Goal: Task Accomplishment & Management: Use online tool/utility

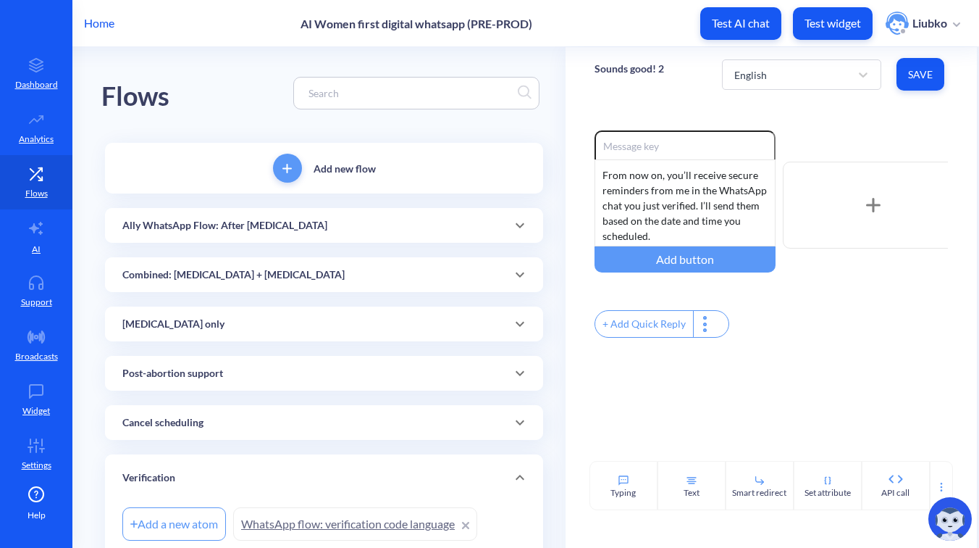
click at [106, 20] on p "Home" at bounding box center [99, 22] width 30 height 17
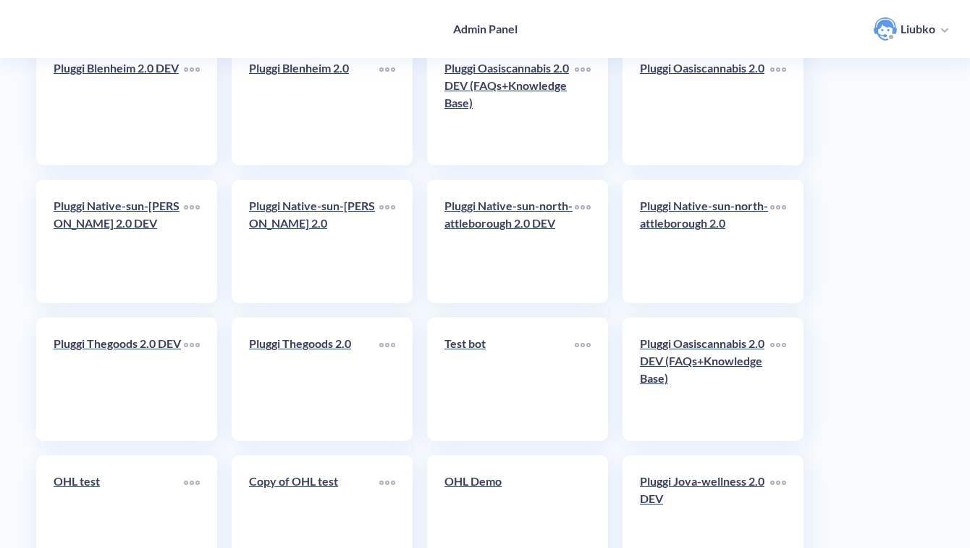
scroll to position [5136, 0]
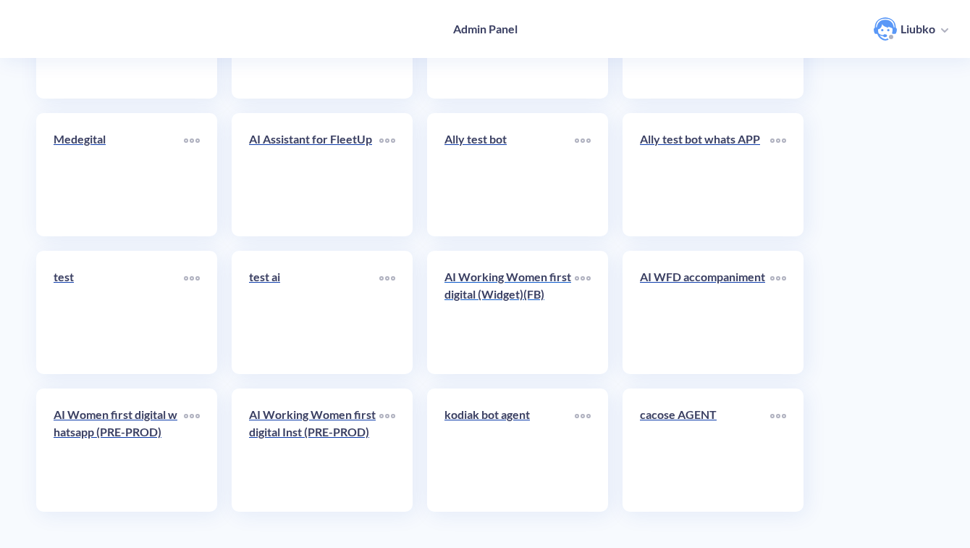
click at [510, 330] on link "AI Working Women first digital (Widget)(FB)" at bounding box center [510, 312] width 130 height 88
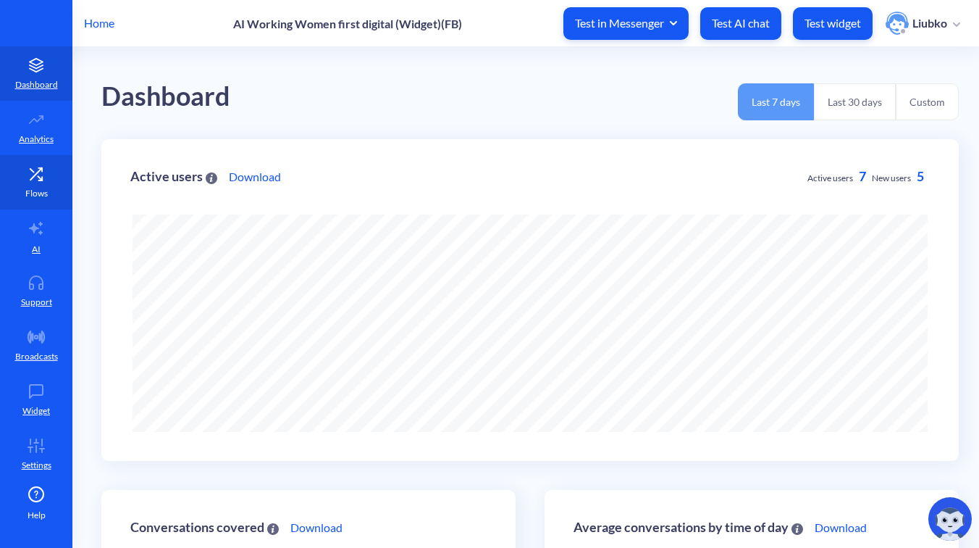
scroll to position [548, 979]
click at [25, 182] on link "Flows" at bounding box center [36, 182] width 72 height 54
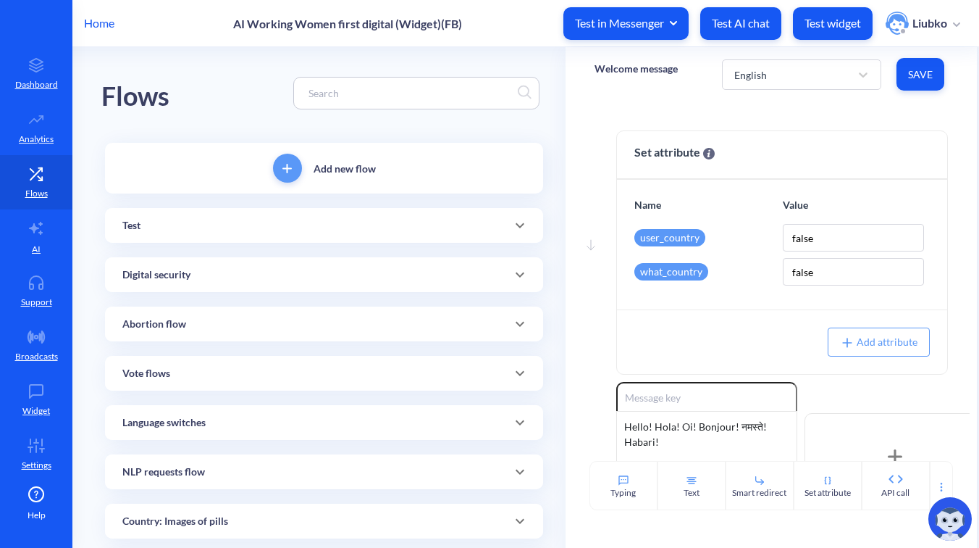
click at [343, 275] on div "Digital security" at bounding box center [323, 274] width 403 height 15
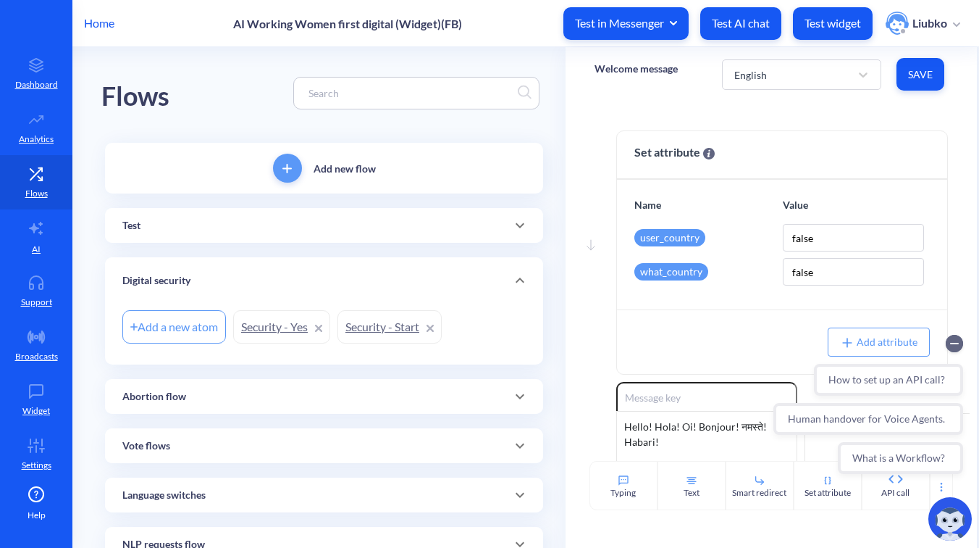
click at [372, 325] on link "Security - Start" at bounding box center [389, 326] width 104 height 33
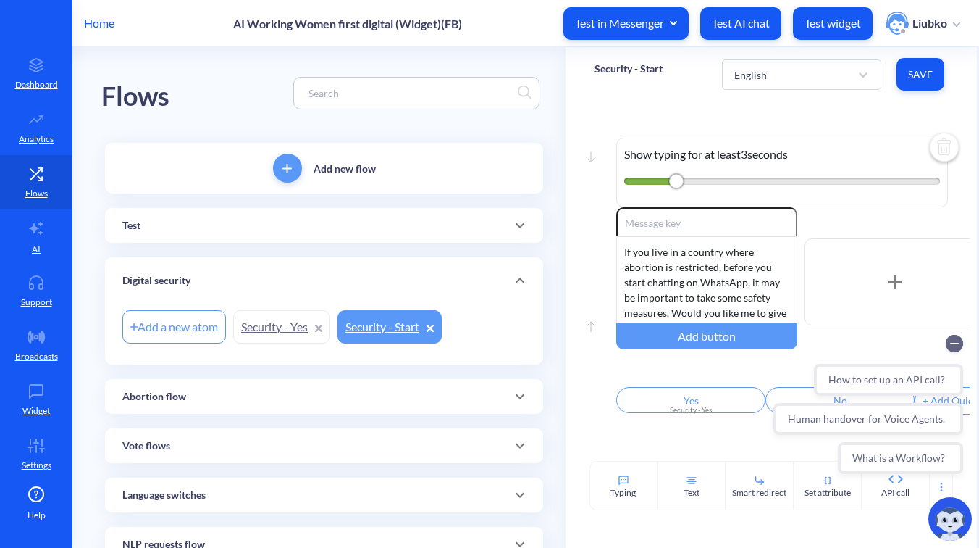
click at [957, 340] on circle "Collapse conversation starters" at bounding box center [954, 343] width 17 height 17
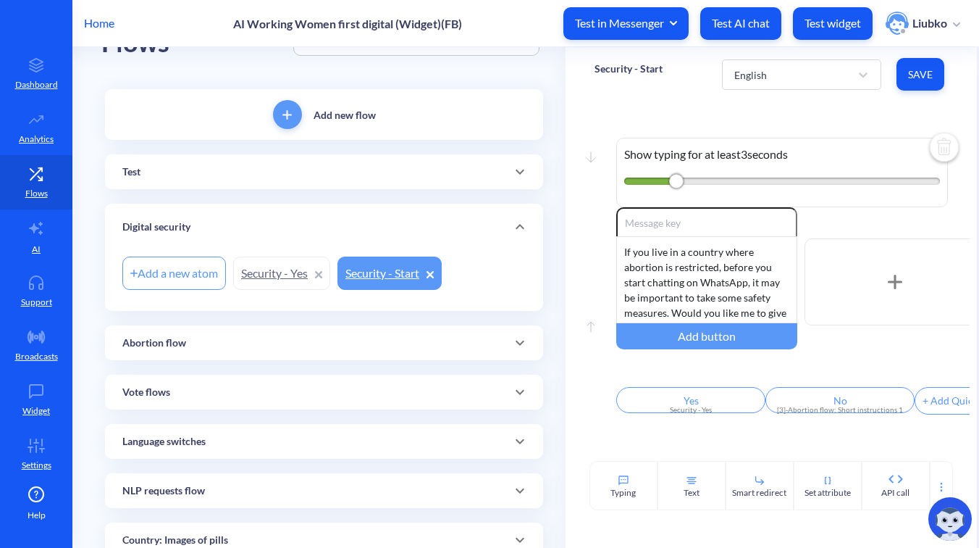
scroll to position [62, 0]
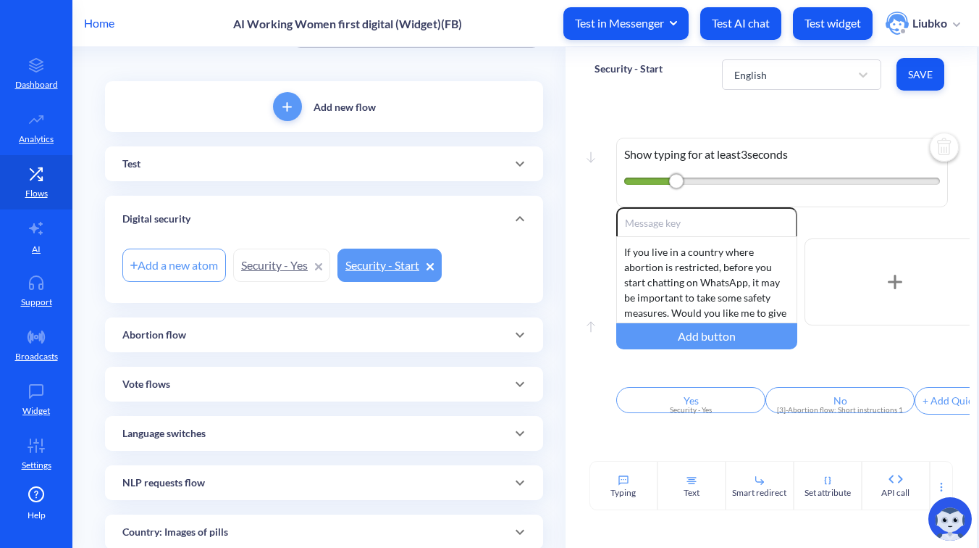
click at [434, 340] on div "Abortion flow" at bounding box center [323, 334] width 403 height 15
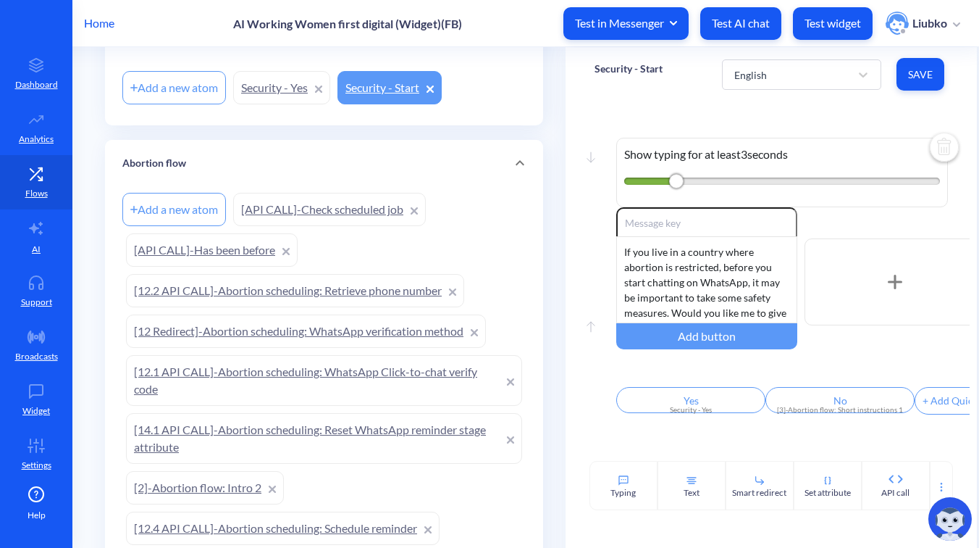
scroll to position [400, 0]
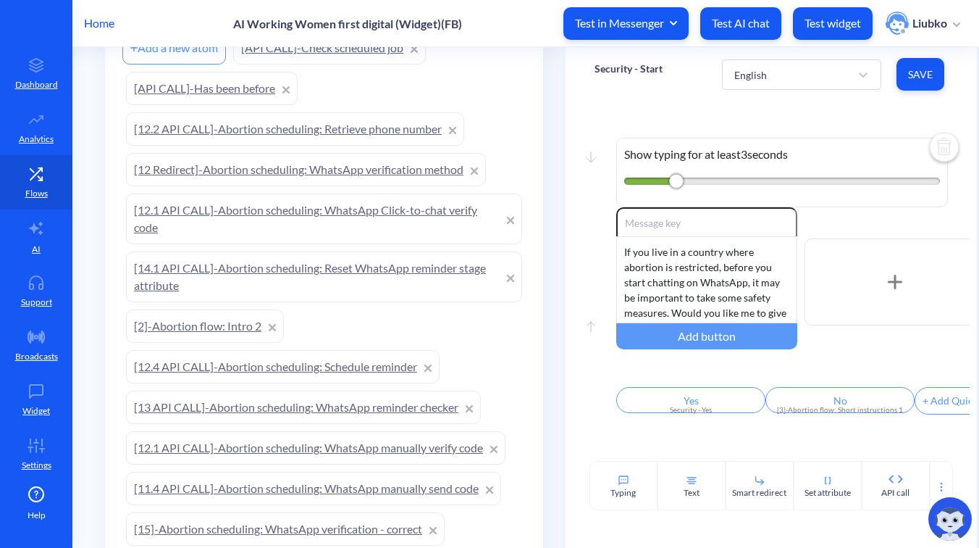
click at [208, 322] on link "[2]-Abortion flow: Intro 2" at bounding box center [205, 325] width 158 height 33
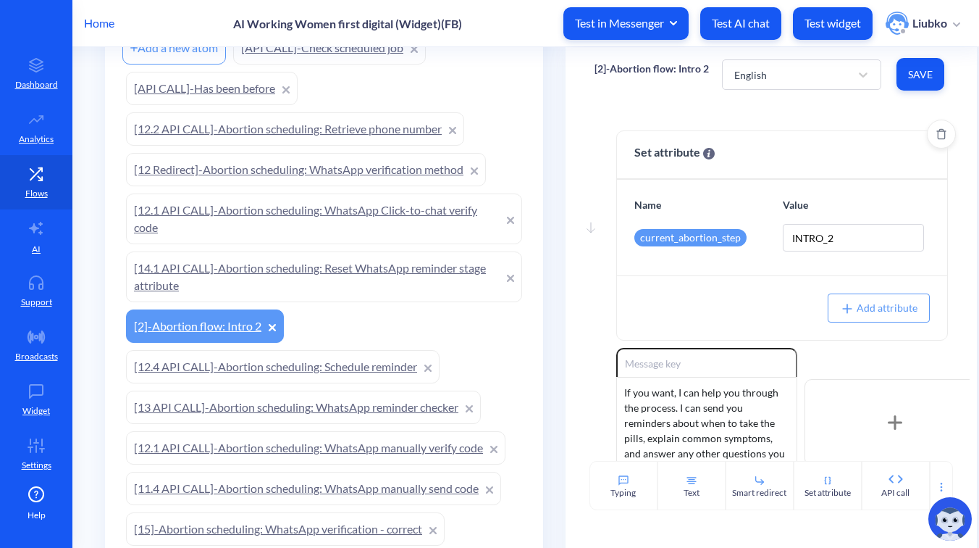
scroll to position [107, 0]
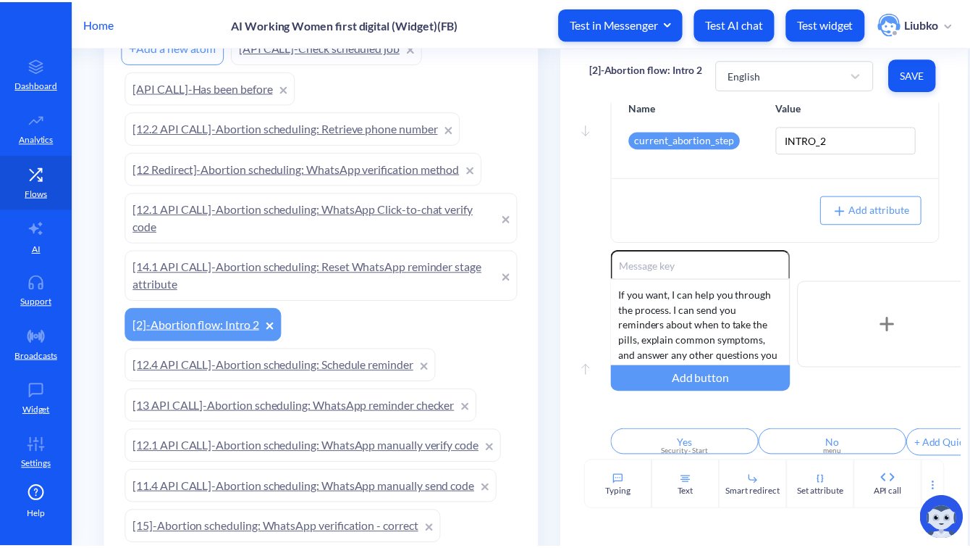
scroll to position [0, 0]
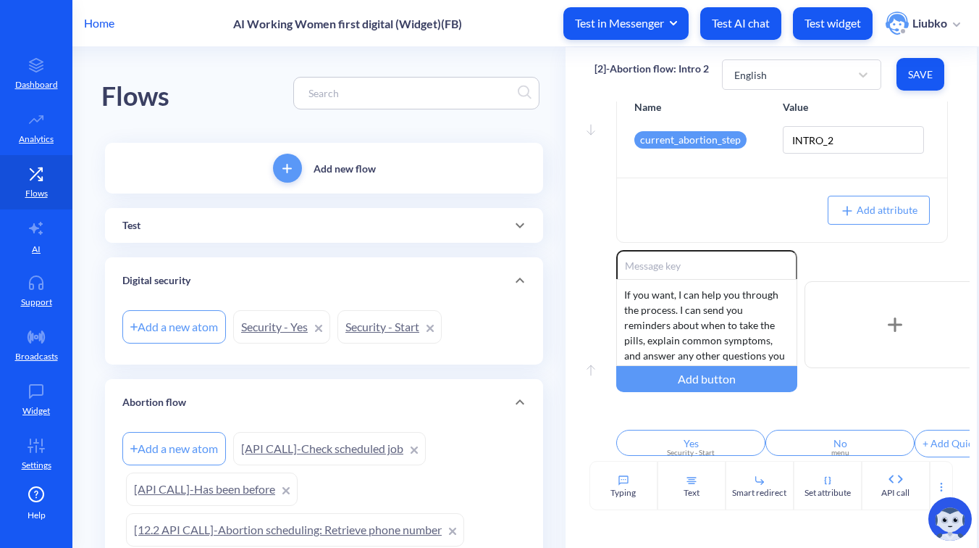
click at [93, 17] on p "Home" at bounding box center [99, 22] width 30 height 17
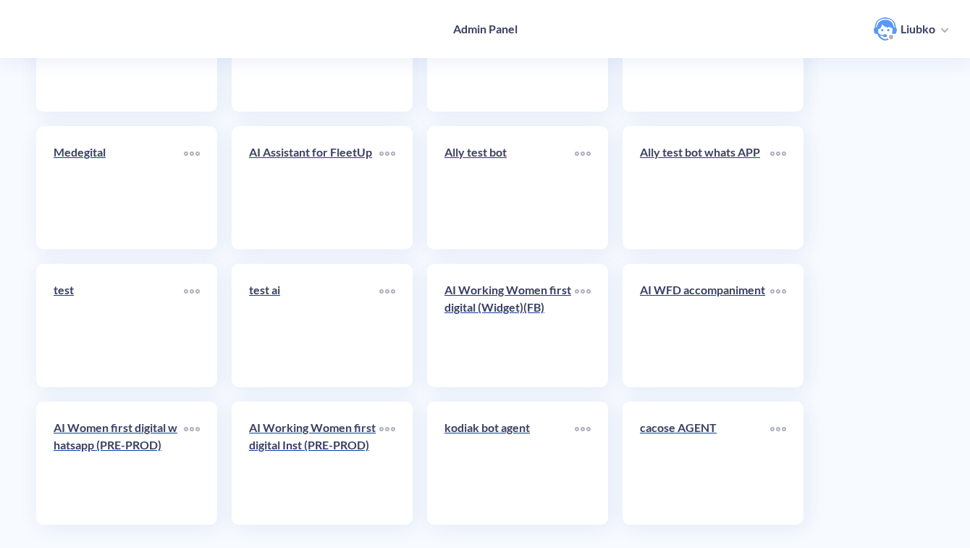
scroll to position [5136, 0]
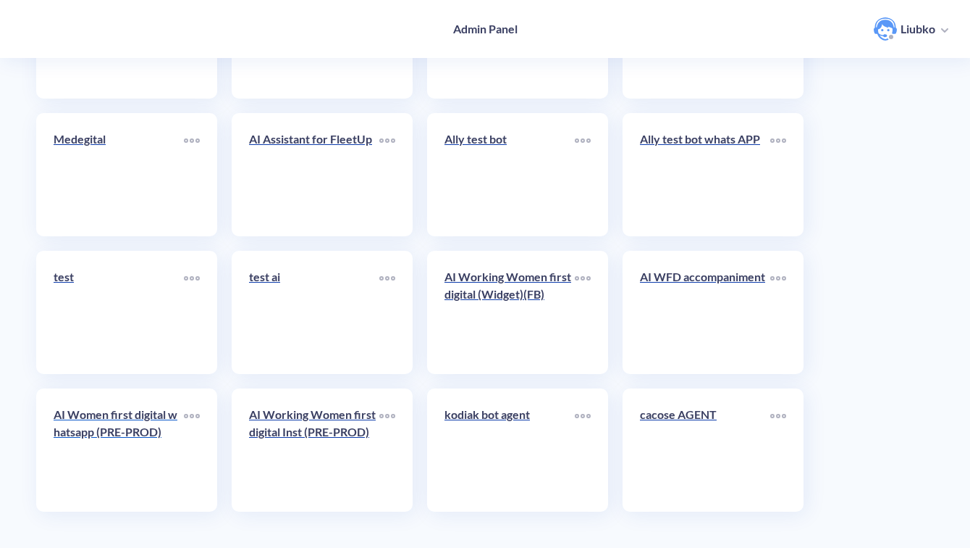
click at [111, 462] on link "AI Women first digital whatsapp (PRE-PROD)" at bounding box center [119, 450] width 130 height 88
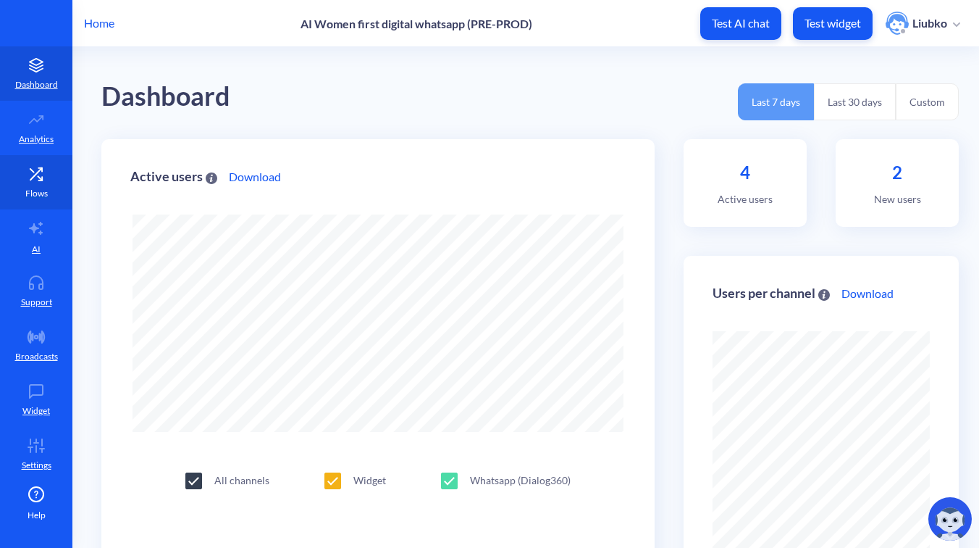
click at [58, 182] on link "Flows" at bounding box center [36, 182] width 72 height 54
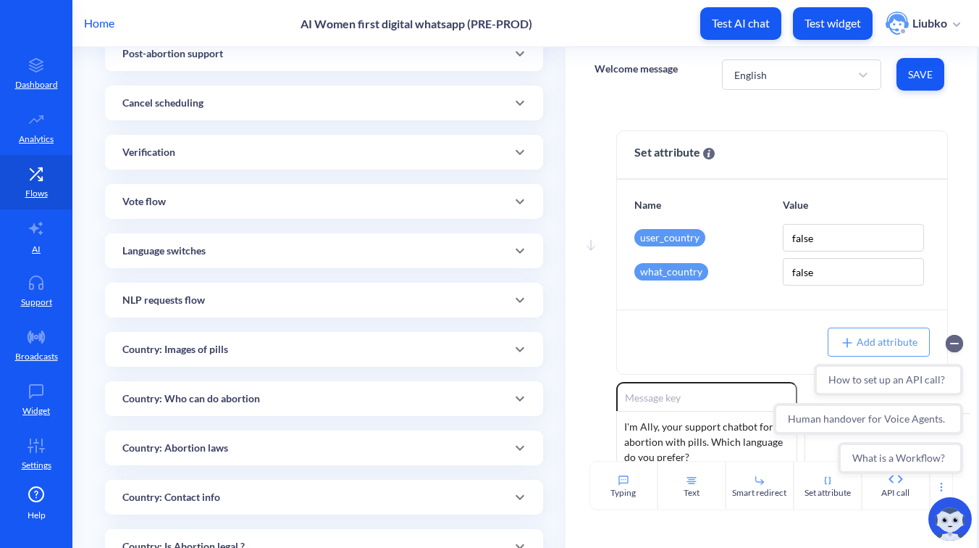
scroll to position [346, 0]
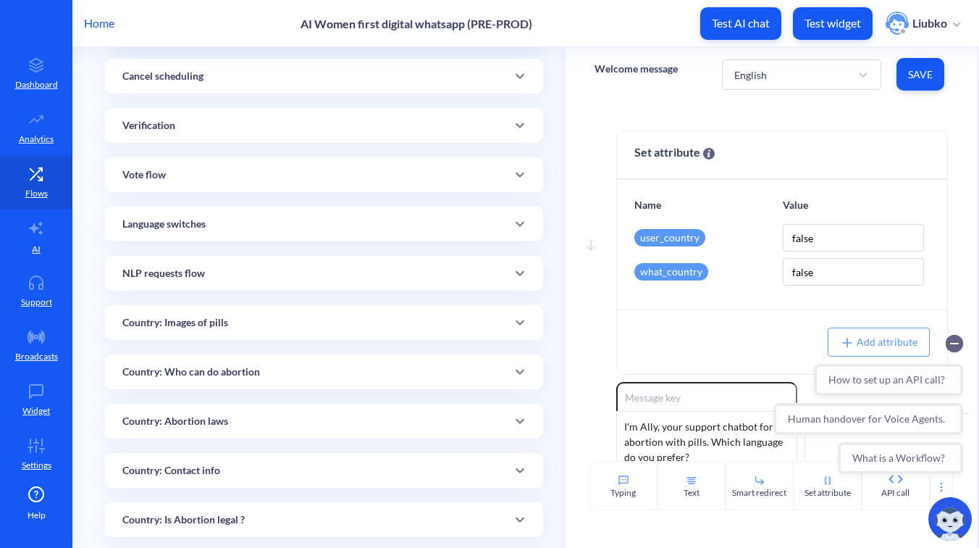
click at [264, 133] on div "Verification" at bounding box center [324, 125] width 438 height 35
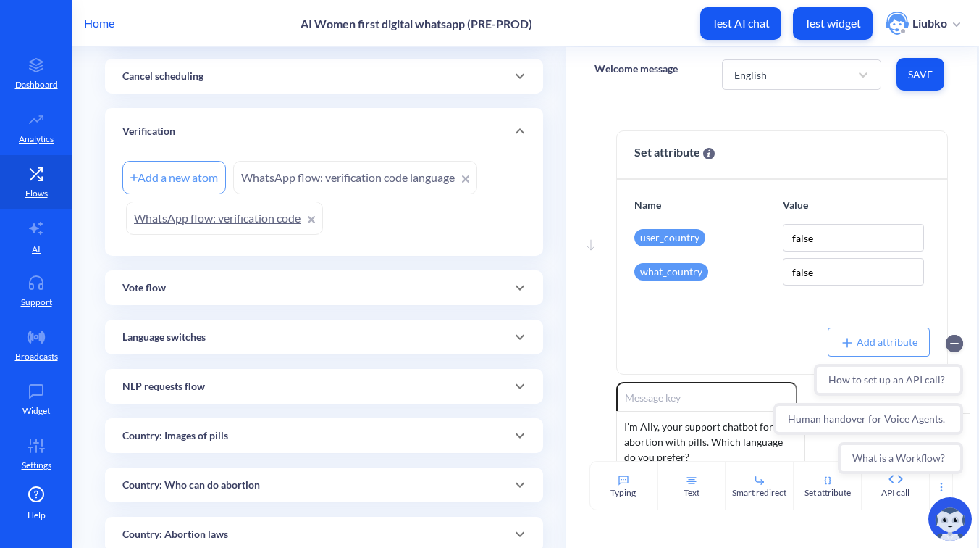
click at [261, 211] on link "WhatsApp flow: verification code" at bounding box center [224, 217] width 197 height 33
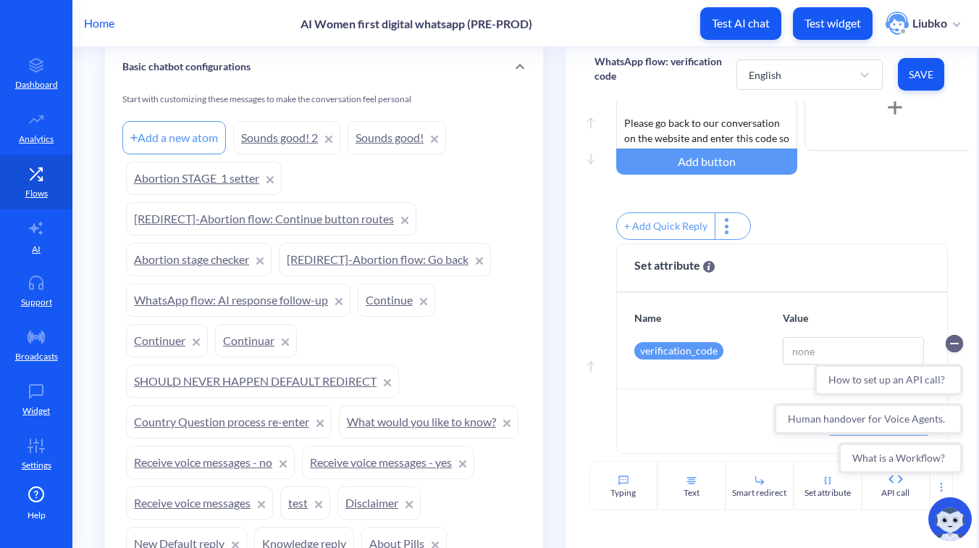
scroll to position [1307, 0]
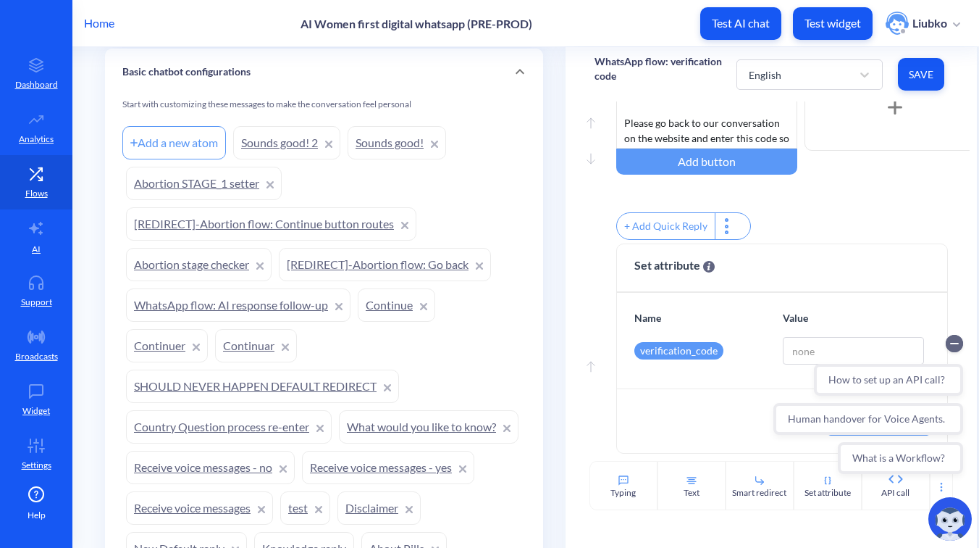
click at [270, 144] on link "Sounds good! 2" at bounding box center [286, 142] width 107 height 33
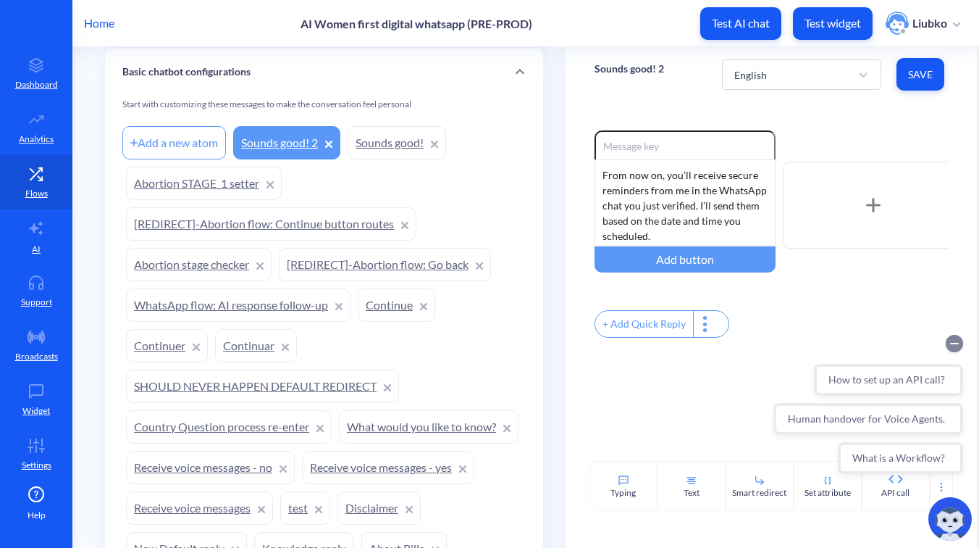
click at [954, 343] on icon "Collapse conversation starters" at bounding box center [954, 343] width 7 height 0
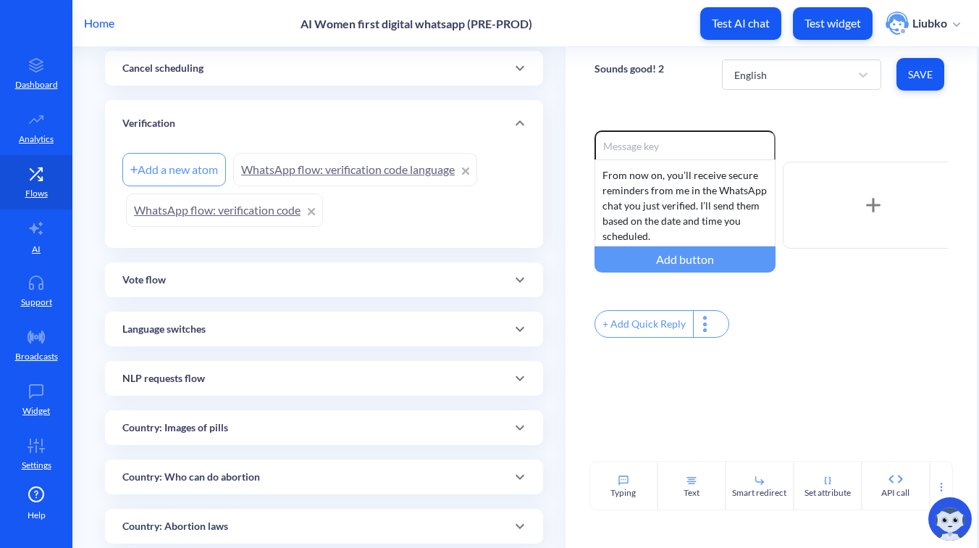
scroll to position [346, 0]
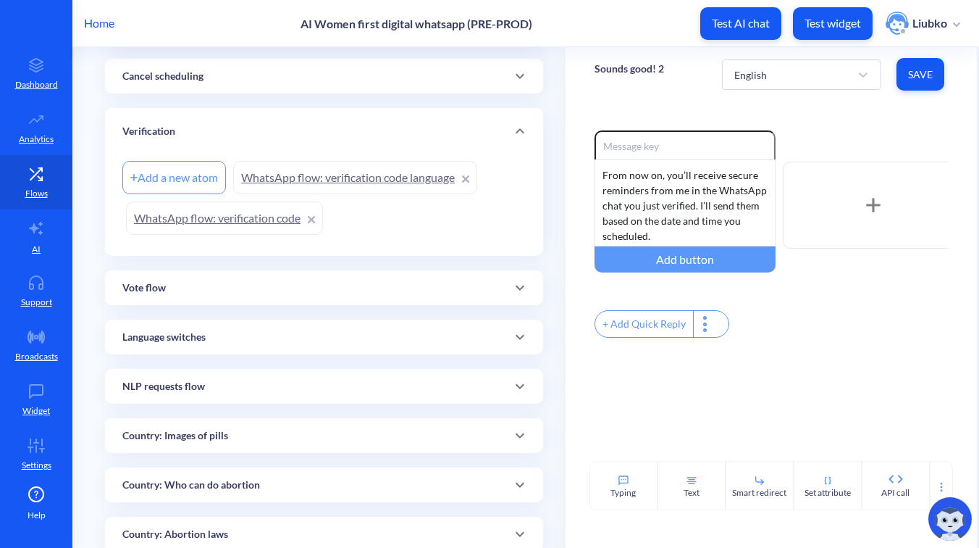
click at [226, 217] on link "WhatsApp flow: verification code" at bounding box center [224, 217] width 197 height 33
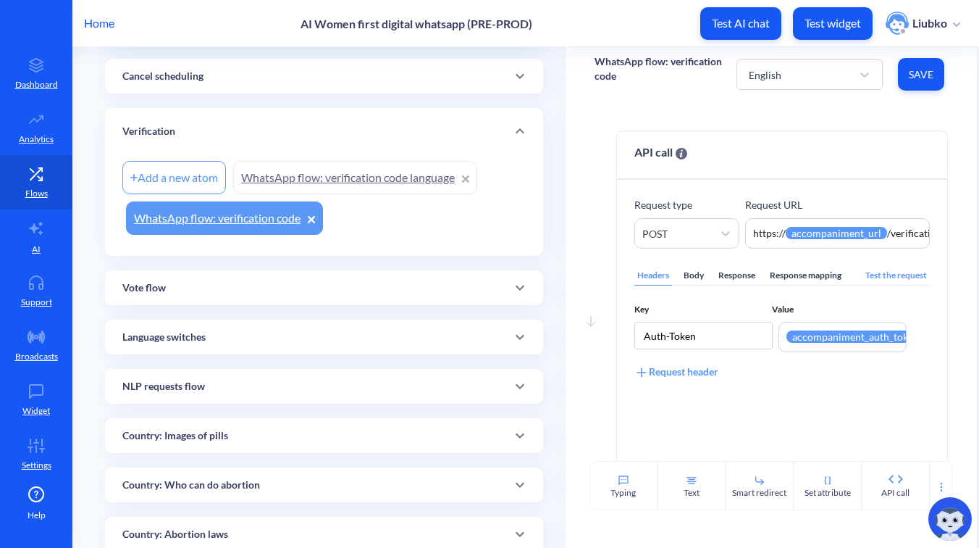
click at [649, 68] on p "WhatsApp flow: verification code" at bounding box center [666, 68] width 142 height 29
click at [630, 37] on div "Home AI Women first digital whatsapp (PRE-PROD) Test AI chat Test widget Liubko" at bounding box center [489, 23] width 979 height 46
click at [205, 175] on div "Add a new atom" at bounding box center [174, 177] width 104 height 33
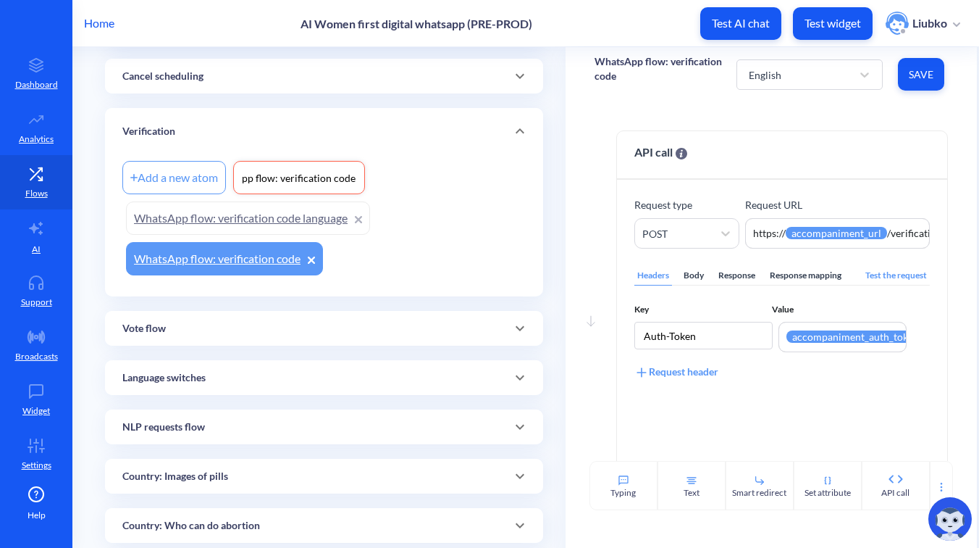
click at [342, 179] on input "WhatsApp flow: verification code" at bounding box center [299, 177] width 116 height 15
type input "WhatsApp flow: All set"
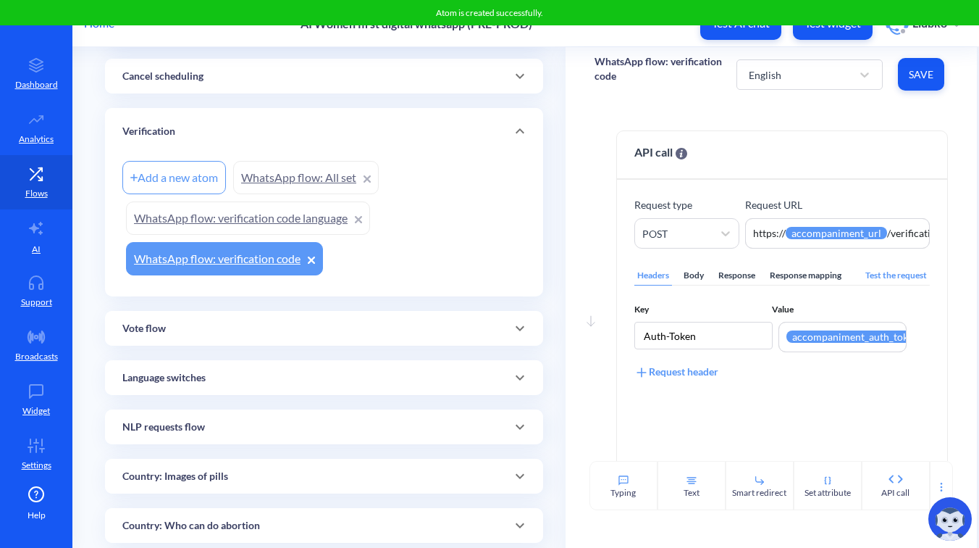
click at [334, 171] on link "WhatsApp flow: All set" at bounding box center [306, 177] width 146 height 33
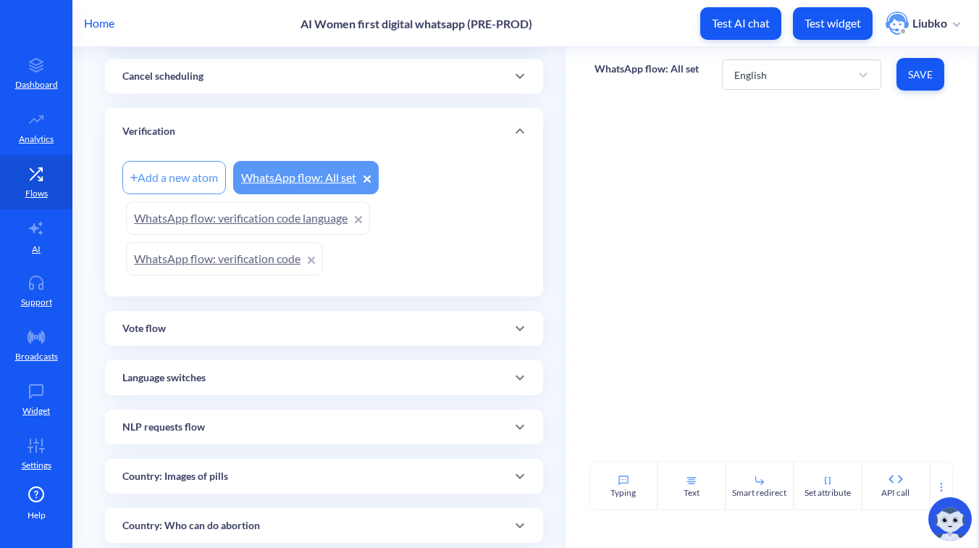
click at [674, 58] on div "WhatsApp flow: All set" at bounding box center [647, 74] width 104 height 40
click at [666, 62] on p "WhatsApp flow: All set" at bounding box center [647, 69] width 104 height 14
click at [667, 38] on div "Home AI Women first digital whatsapp (PRE-PROD) Test AI chat Test widget Liubko" at bounding box center [489, 23] width 979 height 46
click at [692, 490] on div "Text" at bounding box center [692, 492] width 16 height 13
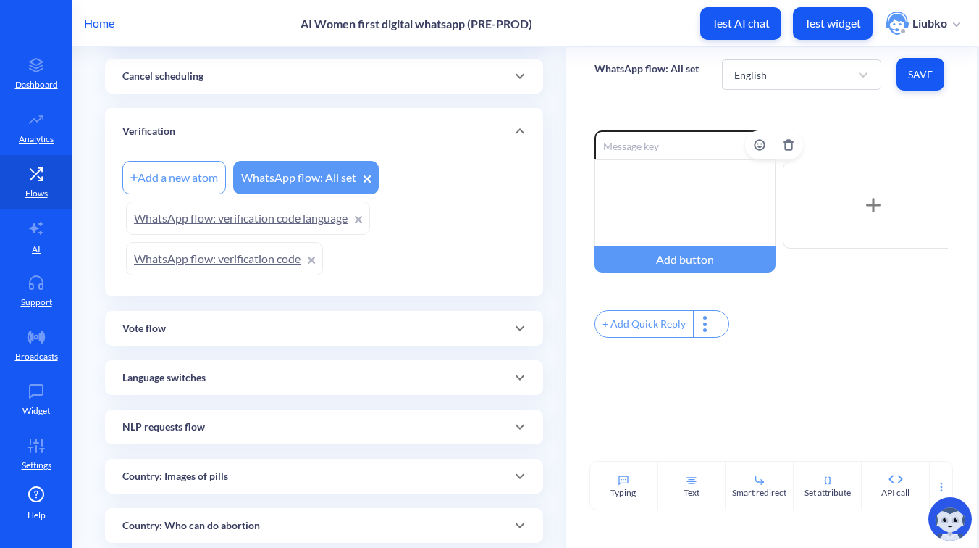
click at [692, 224] on div at bounding box center [685, 202] width 181 height 87
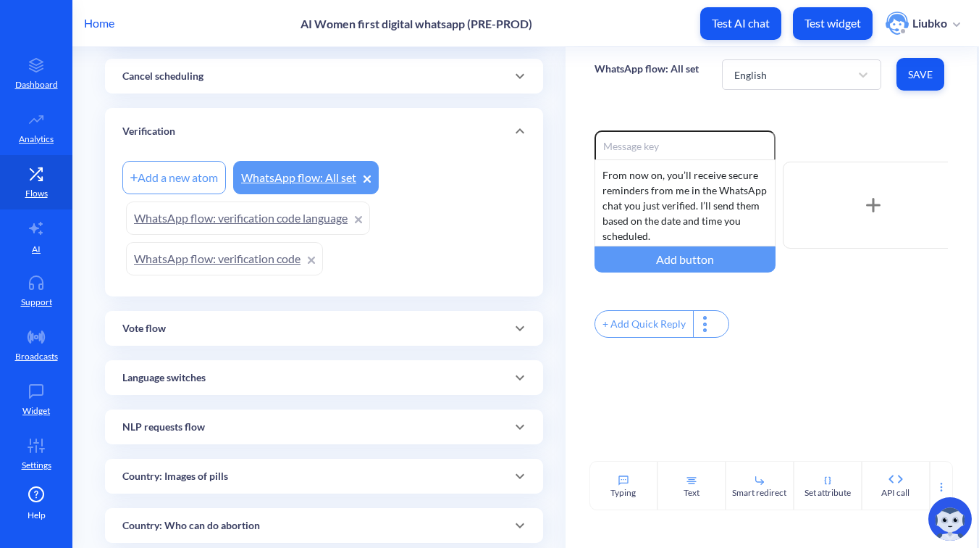
click at [917, 74] on span "Save" at bounding box center [920, 74] width 25 height 14
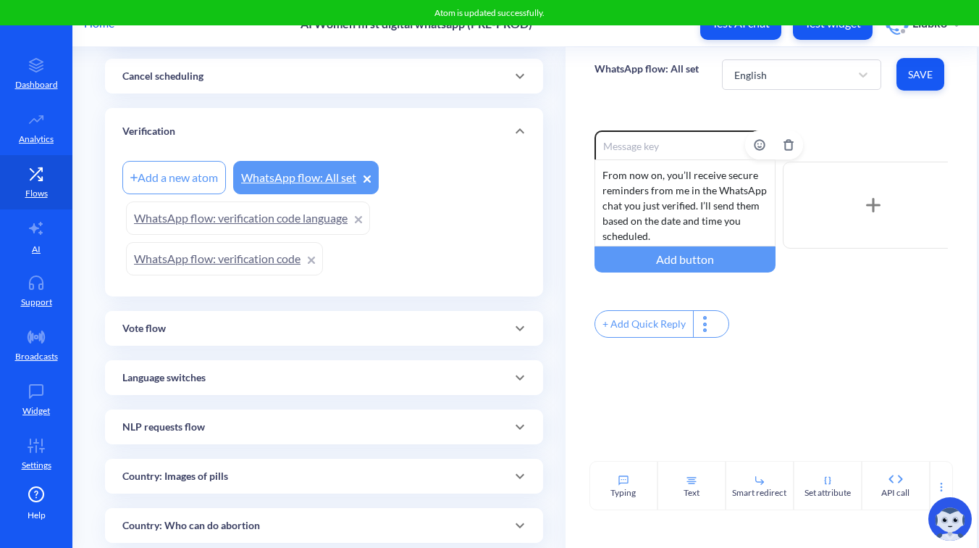
scroll to position [180, 0]
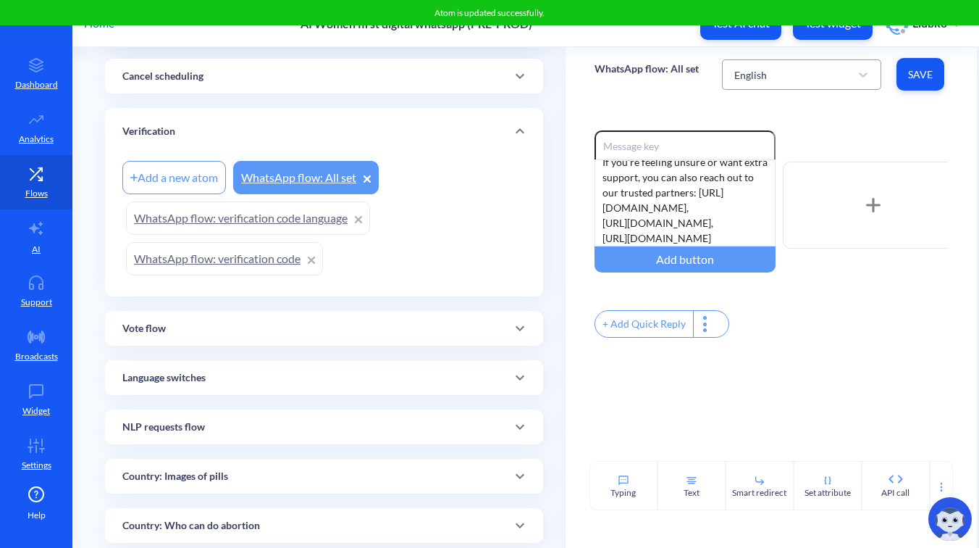
click at [802, 67] on div "English" at bounding box center [788, 75] width 123 height 26
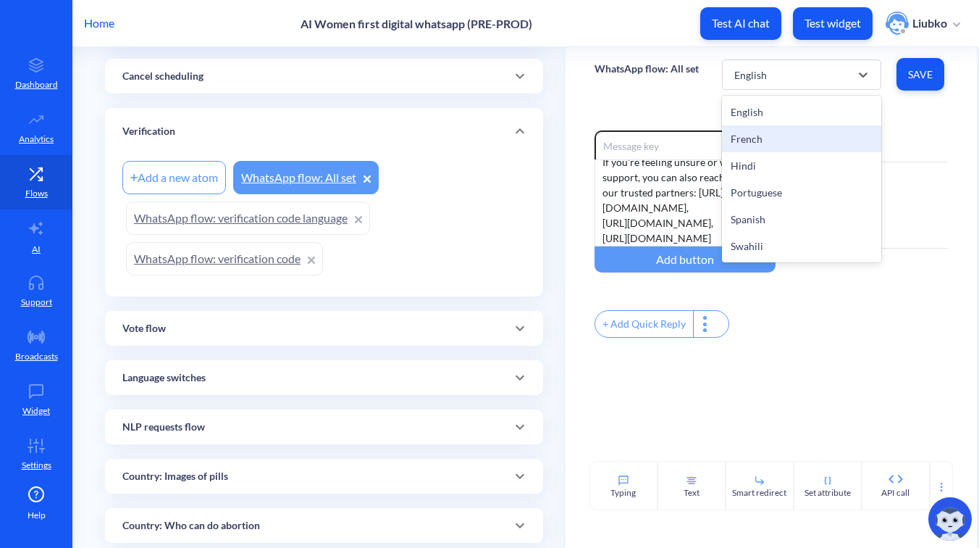
click at [779, 141] on div "French" at bounding box center [801, 138] width 159 height 27
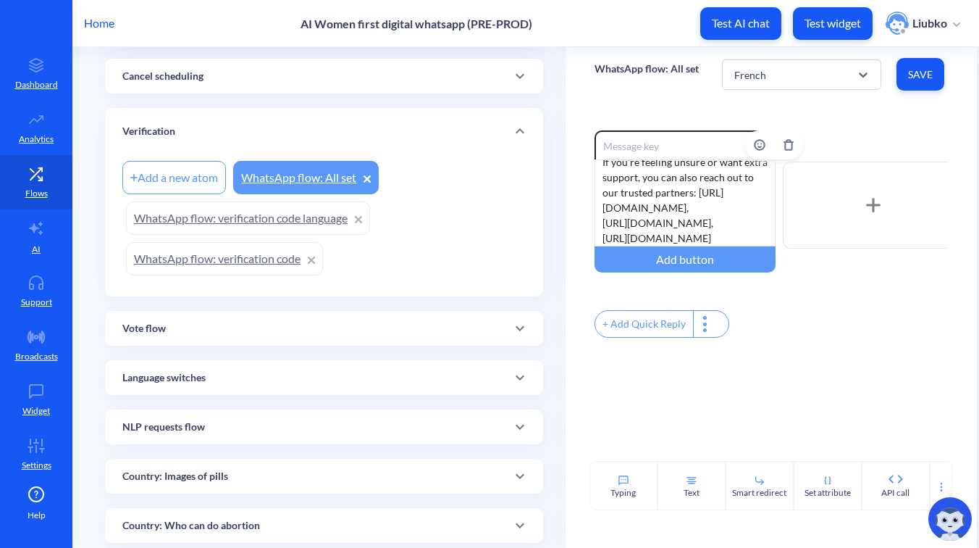
click at [710, 205] on div "From now on, you’ll receive secure reminders from me in the WhatsApp chat you j…" at bounding box center [685, 202] width 181 height 87
click at [905, 80] on button "Save" at bounding box center [921, 74] width 48 height 33
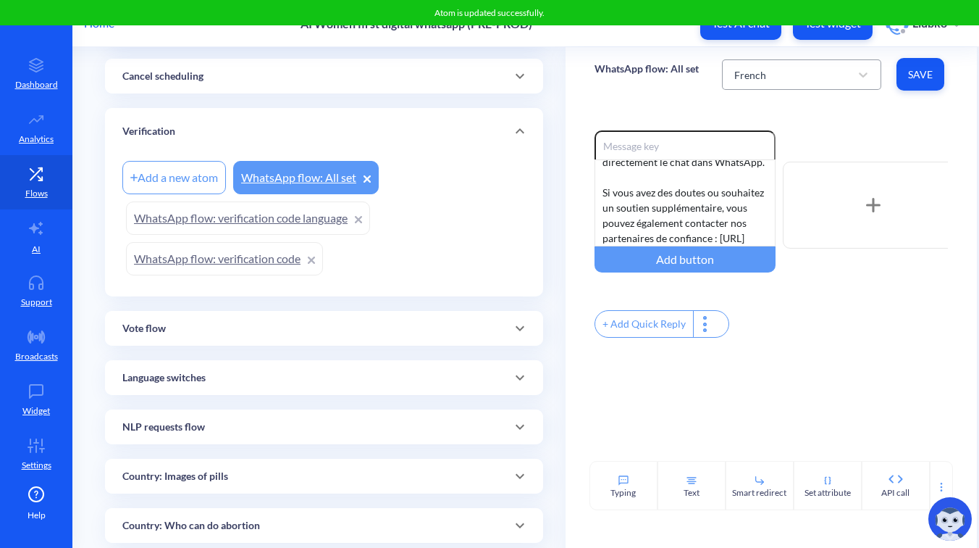
click at [818, 67] on div "French" at bounding box center [788, 75] width 123 height 26
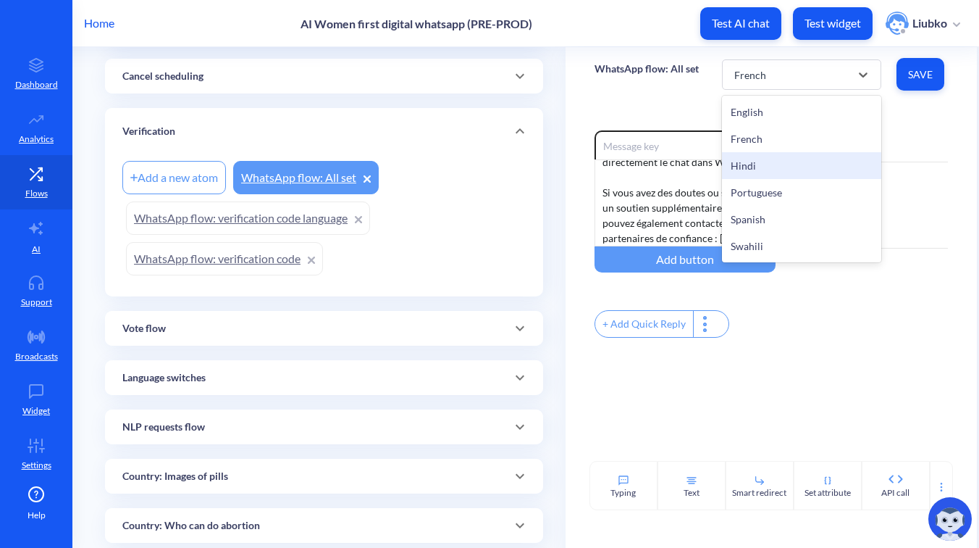
click at [779, 156] on div "Hindi" at bounding box center [801, 165] width 159 height 27
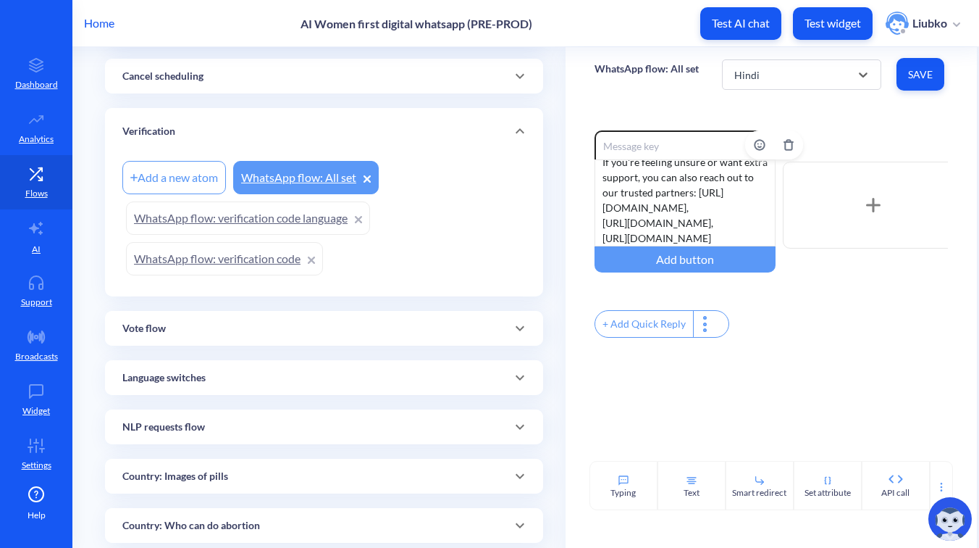
click at [701, 188] on div "From now on, you’ll receive secure reminders from me in the WhatsApp chat you j…" at bounding box center [685, 202] width 181 height 87
click at [908, 72] on span "Save" at bounding box center [920, 74] width 25 height 14
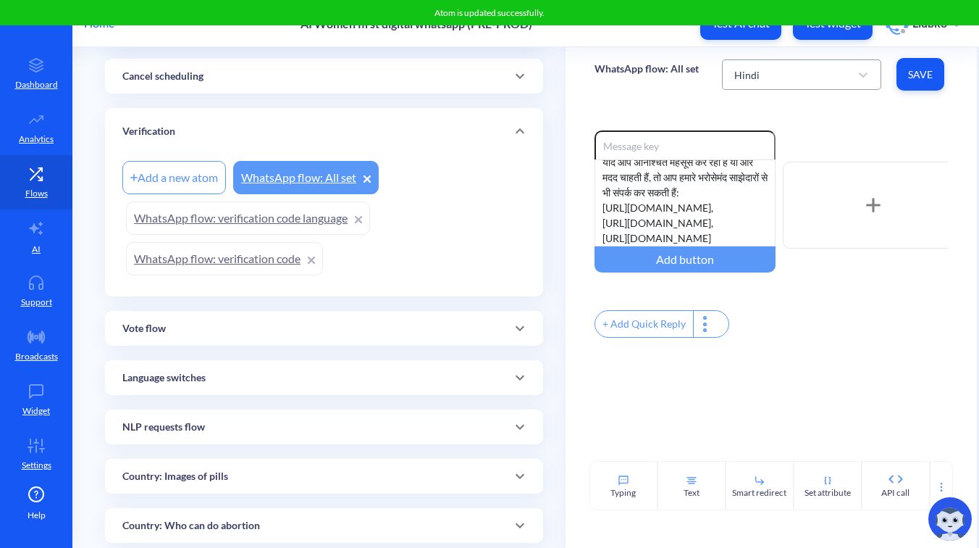
click at [818, 80] on div "Hindi" at bounding box center [788, 75] width 123 height 26
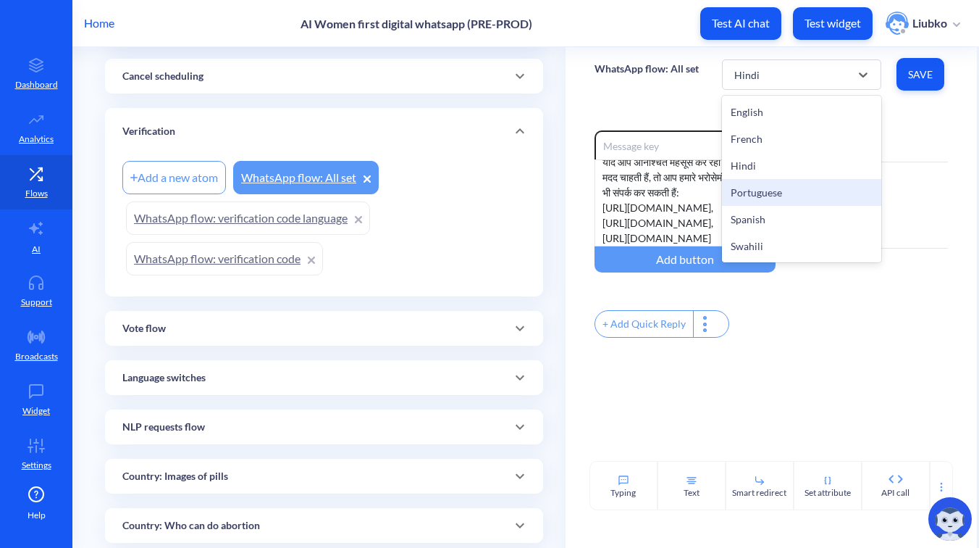
click at [778, 188] on div "Portuguese" at bounding box center [801, 192] width 159 height 27
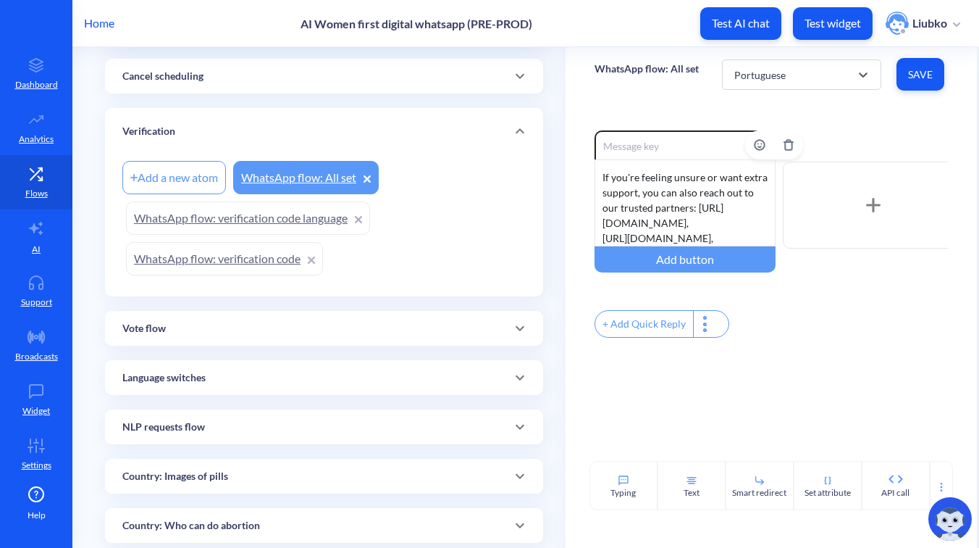
click at [714, 211] on div "From now on, you’ll receive secure reminders from me in the WhatsApp chat you j…" at bounding box center [685, 202] width 181 height 87
click at [922, 72] on span "Save" at bounding box center [920, 74] width 25 height 14
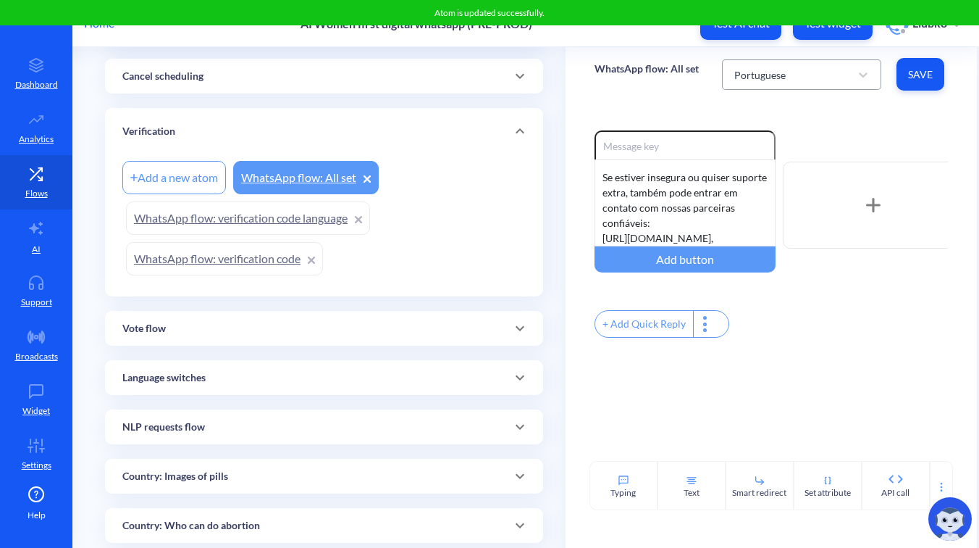
click at [793, 72] on div "Portuguese" at bounding box center [788, 75] width 123 height 26
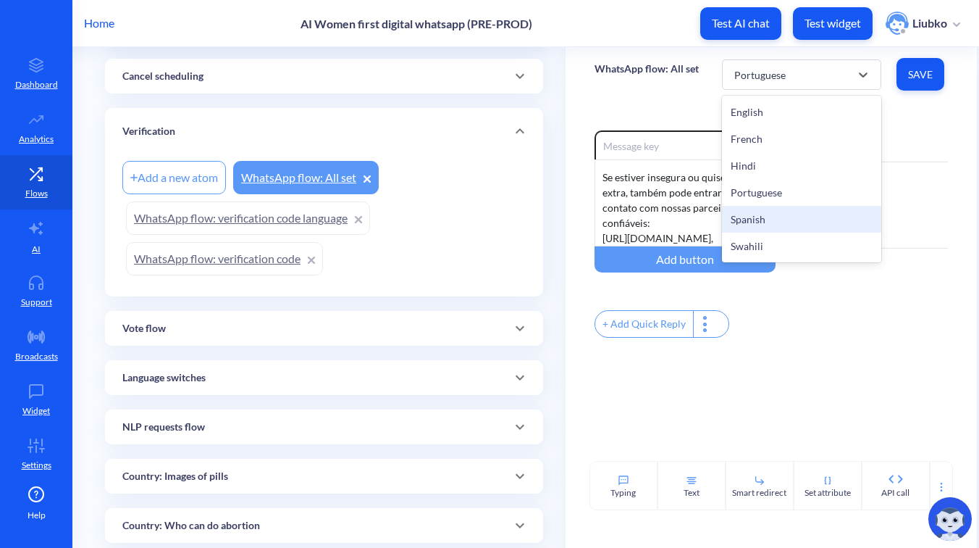
click at [768, 213] on div "Spanish" at bounding box center [801, 219] width 159 height 27
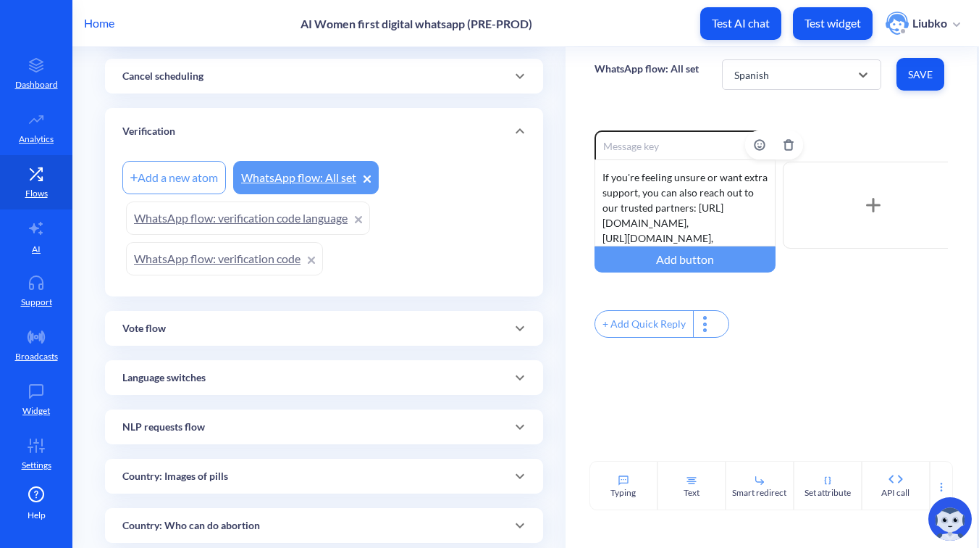
click at [682, 204] on div "From now on, you’ll receive secure reminders from me in the WhatsApp chat you j…" at bounding box center [685, 202] width 181 height 87
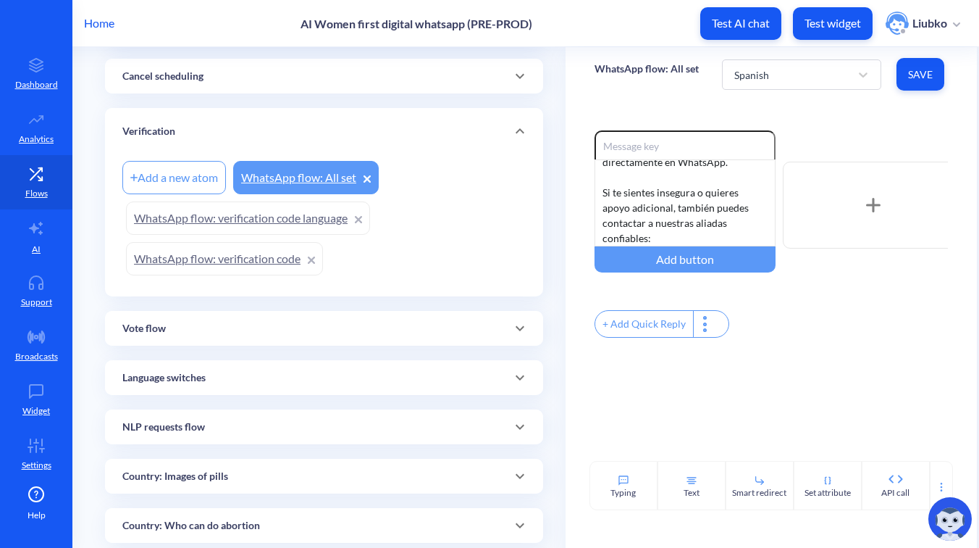
click at [905, 85] on button "Save" at bounding box center [921, 74] width 48 height 33
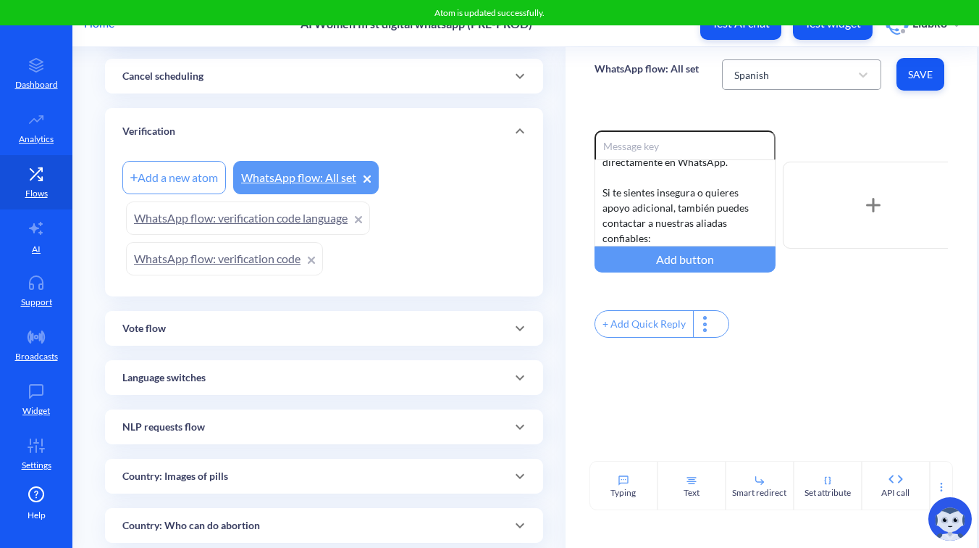
click at [812, 81] on div "Spanish" at bounding box center [788, 75] width 123 height 26
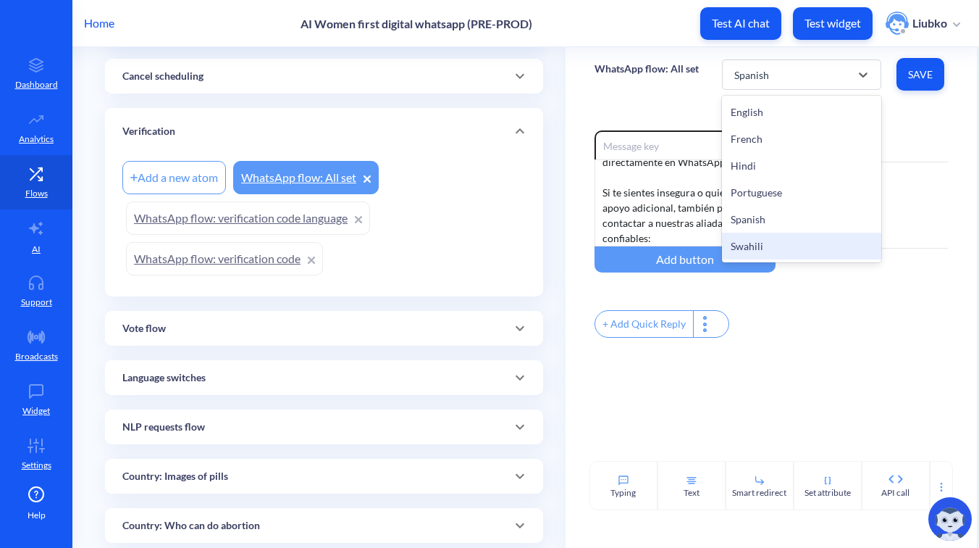
click at [762, 241] on div "Swahili" at bounding box center [801, 245] width 159 height 27
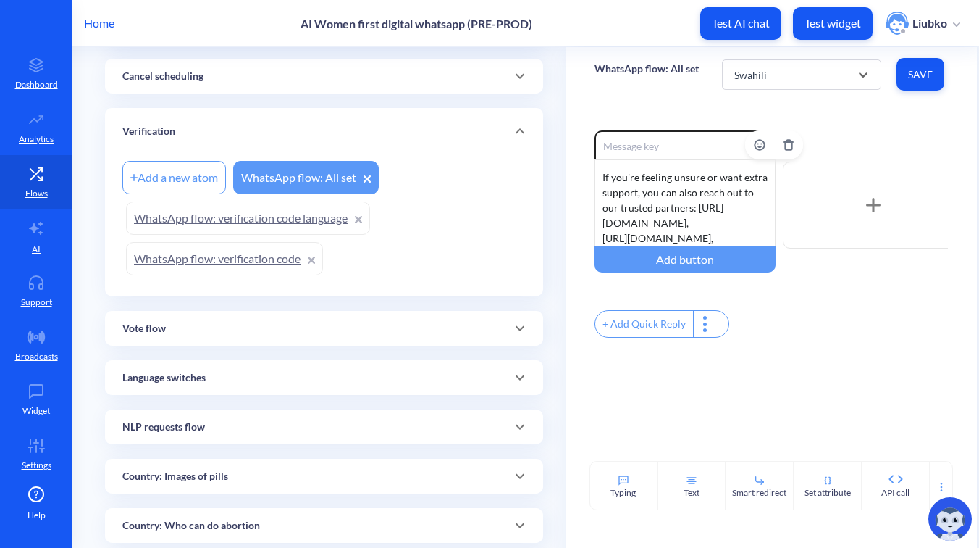
click at [688, 213] on div "From now on, you’ll receive secure reminders from me in the WhatsApp chat you j…" at bounding box center [685, 202] width 181 height 87
click at [912, 72] on span "Save" at bounding box center [920, 74] width 25 height 14
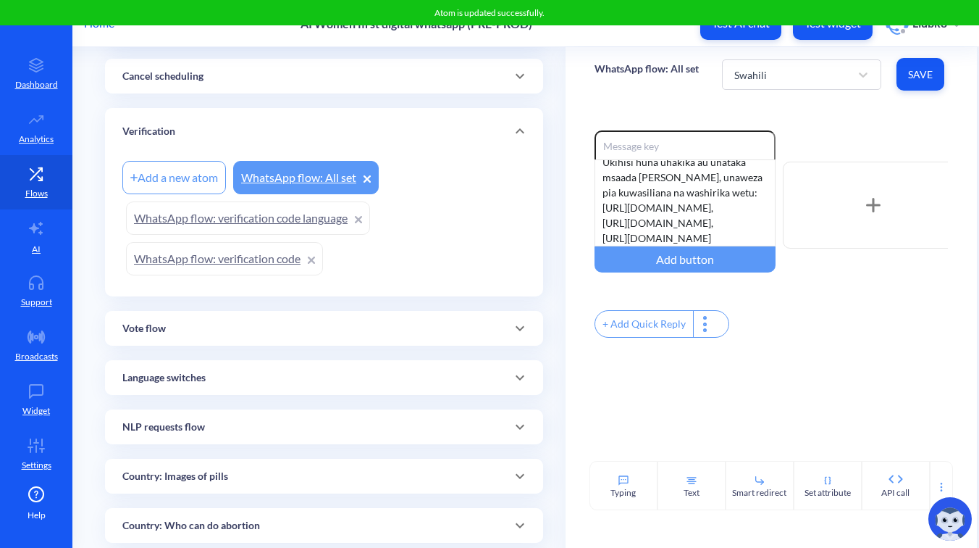
click at [855, 139] on div "Enable reactions Kuanzia sasa nitakutumia vikumbusho salama WhatsApp kulingana …" at bounding box center [771, 204] width 353 height 149
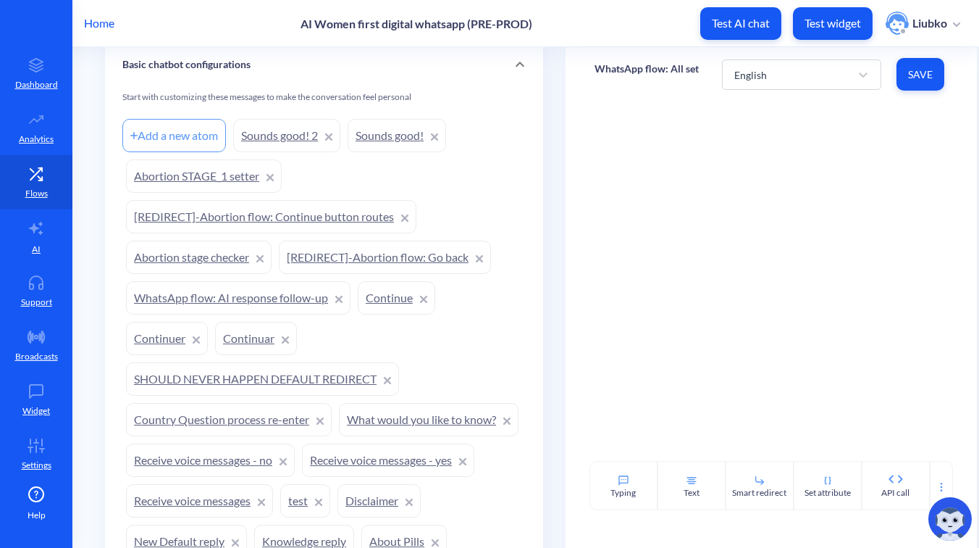
scroll to position [1163, 0]
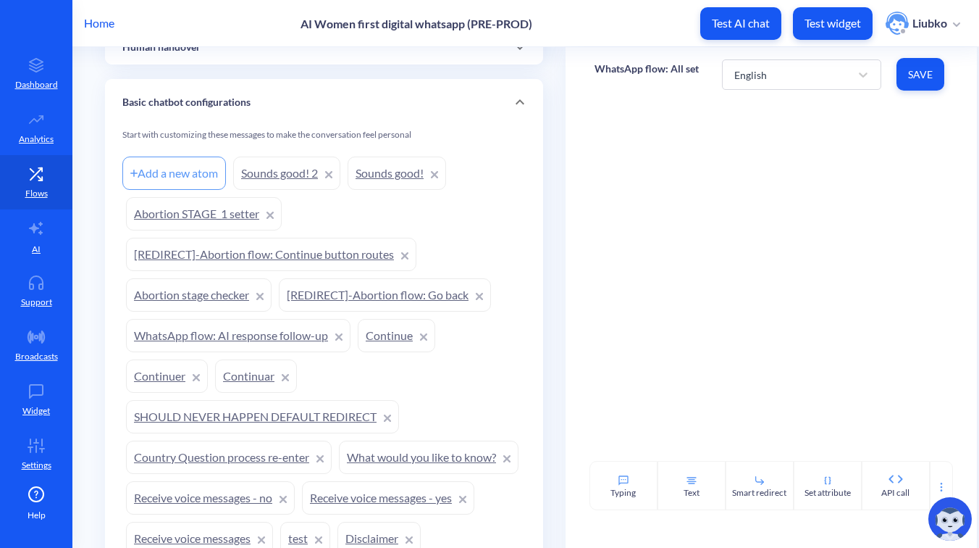
click at [290, 178] on link "Sounds good! 2" at bounding box center [286, 172] width 107 height 33
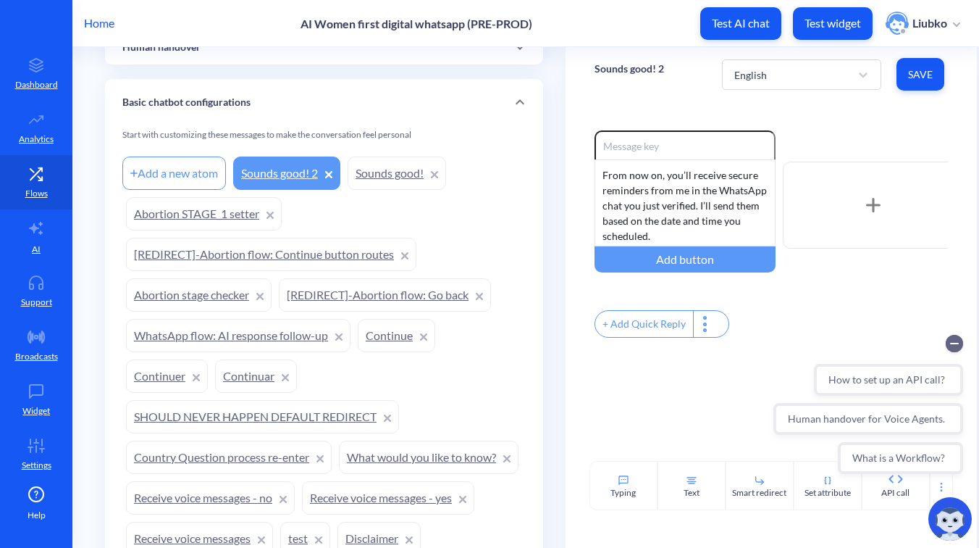
click at [350, 173] on link "Sounds good!" at bounding box center [397, 172] width 98 height 33
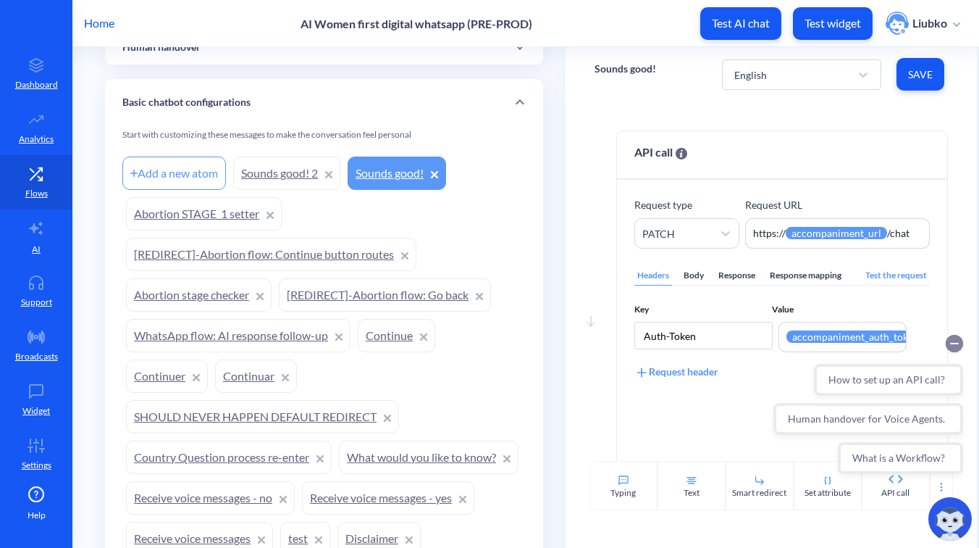
click at [954, 340] on circle "Collapse conversation starters" at bounding box center [954, 343] width 17 height 17
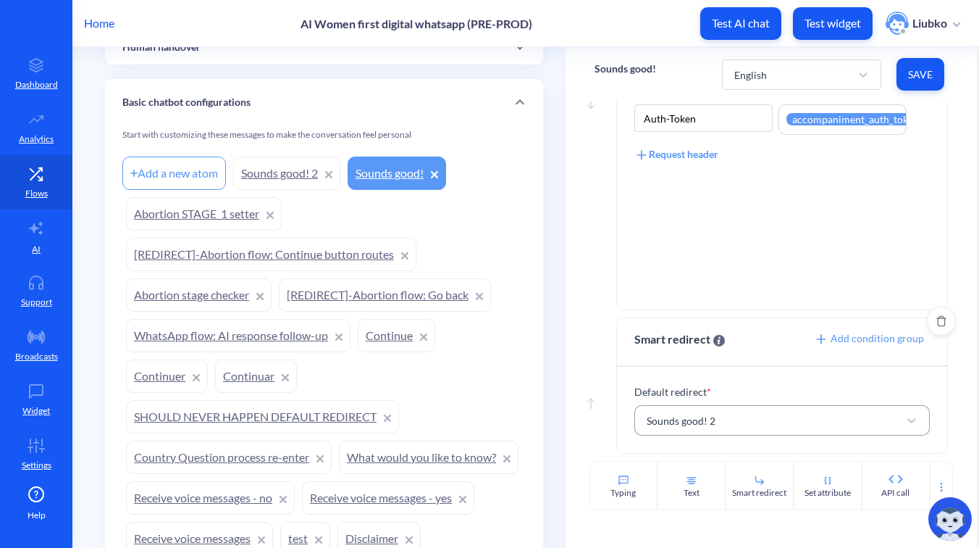
click at [737, 423] on div "Sounds good! 2" at bounding box center [768, 420] width 259 height 26
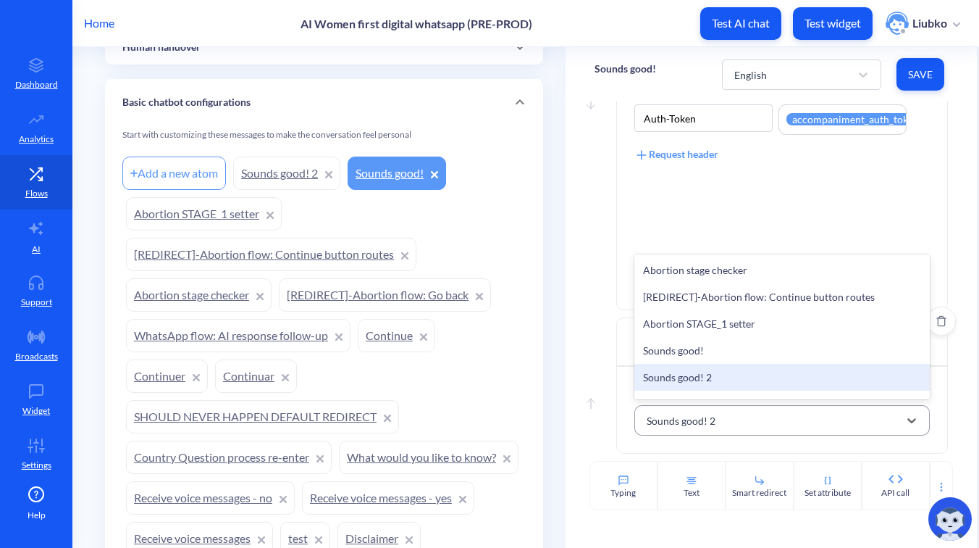
paste input "WhatsApp flow: All set"
type input "WhatsApp flow: All set"
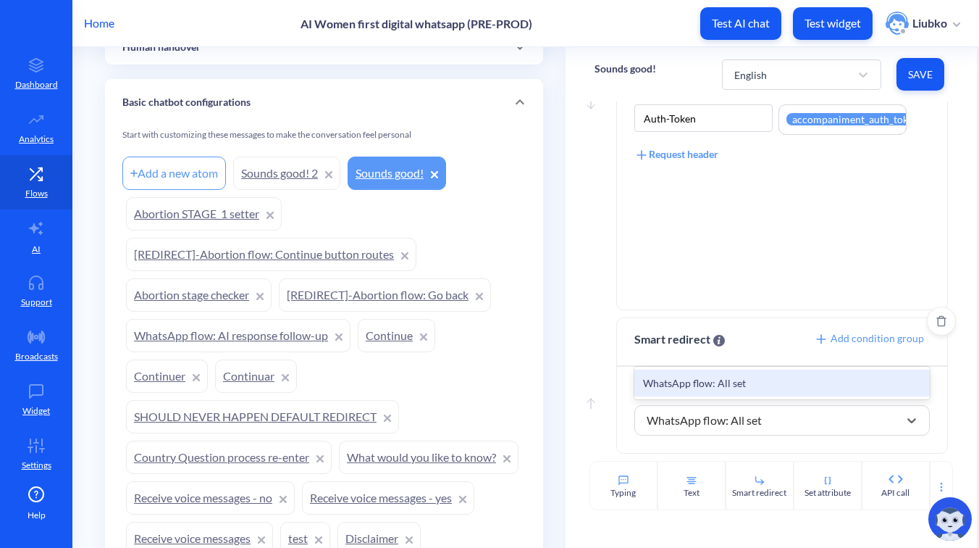
click at [742, 383] on div "WhatsApp flow: All set" at bounding box center [781, 382] width 295 height 27
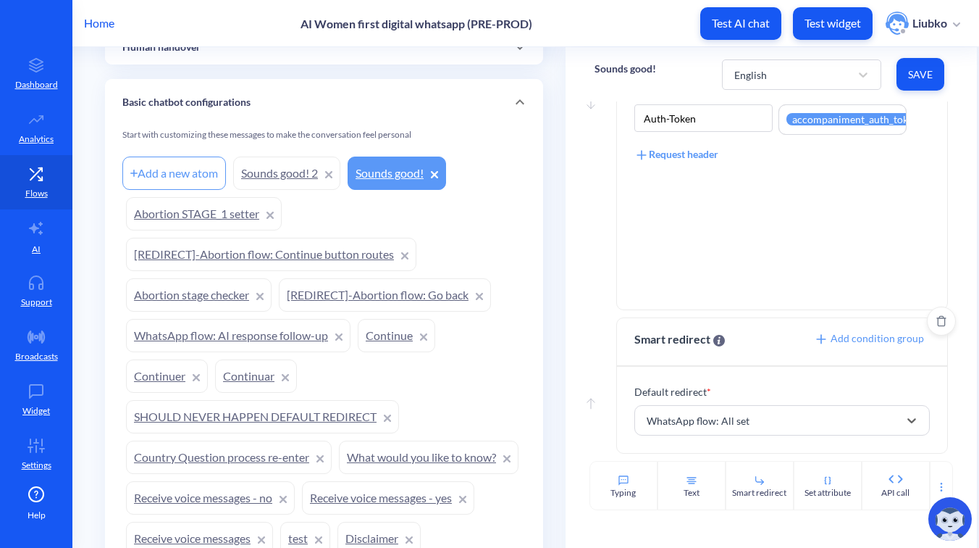
click at [930, 79] on span "Save" at bounding box center [920, 74] width 25 height 14
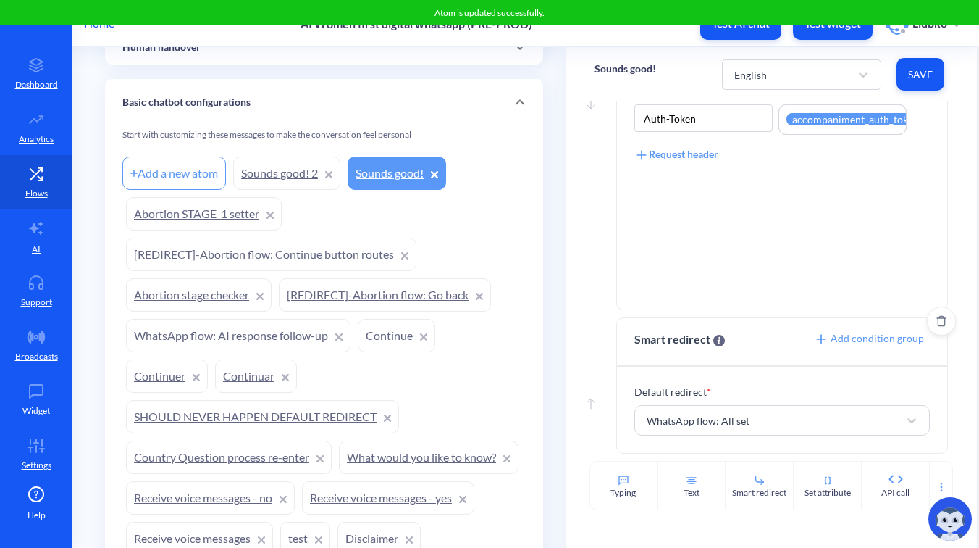
click at [956, 138] on div "Move down API call Request type PATCH Request URL https:// {{ accompaniment_url…" at bounding box center [771, 280] width 411 height 359
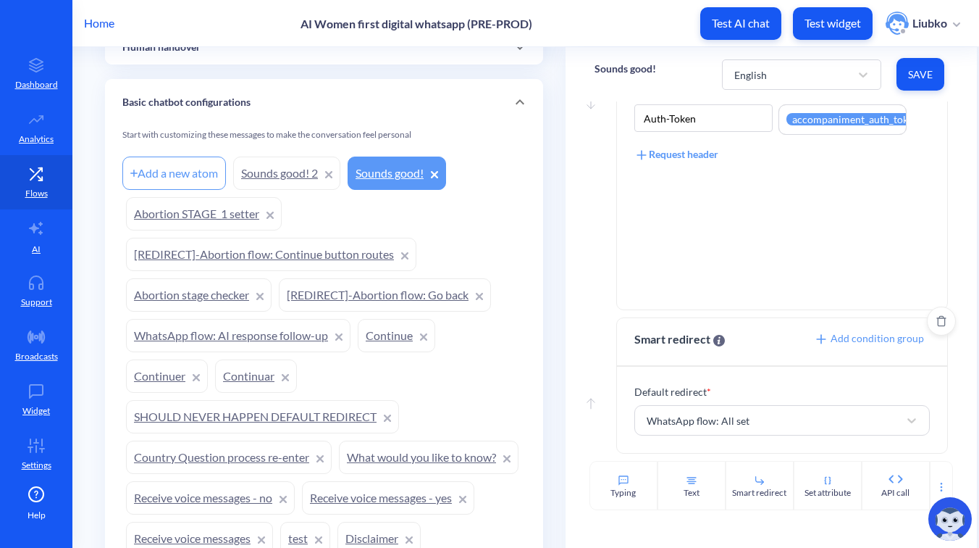
click at [255, 167] on link "Sounds good! 2" at bounding box center [286, 172] width 107 height 33
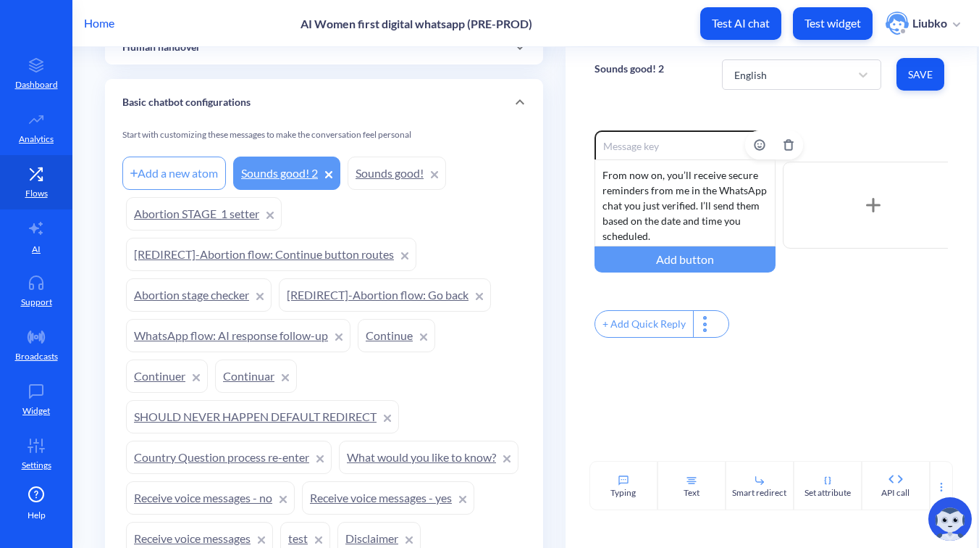
click at [641, 185] on div "From now on, you’ll receive secure reminders from me in the WhatsApp chat you j…" at bounding box center [685, 202] width 181 height 87
click at [768, 88] on div "English" at bounding box center [801, 74] width 159 height 30
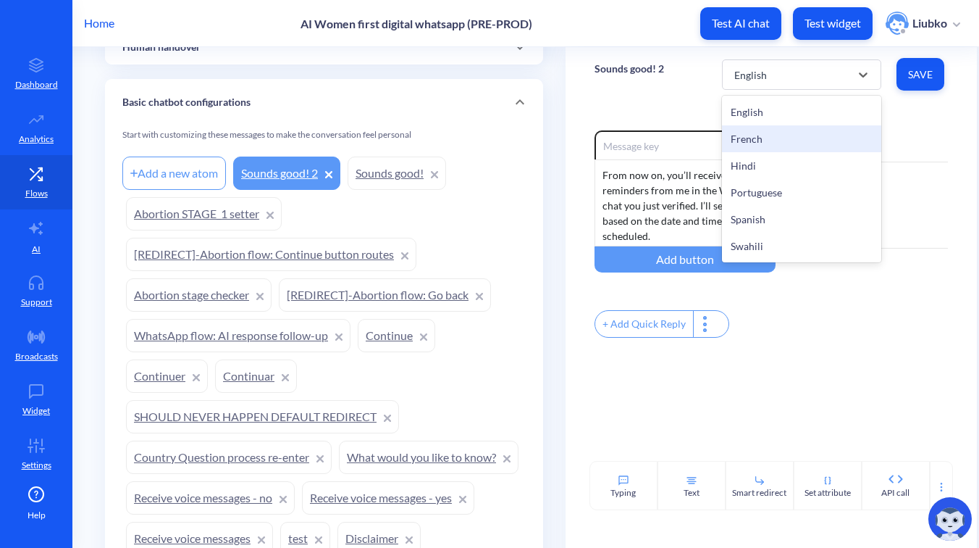
click at [762, 133] on div "French" at bounding box center [801, 138] width 159 height 27
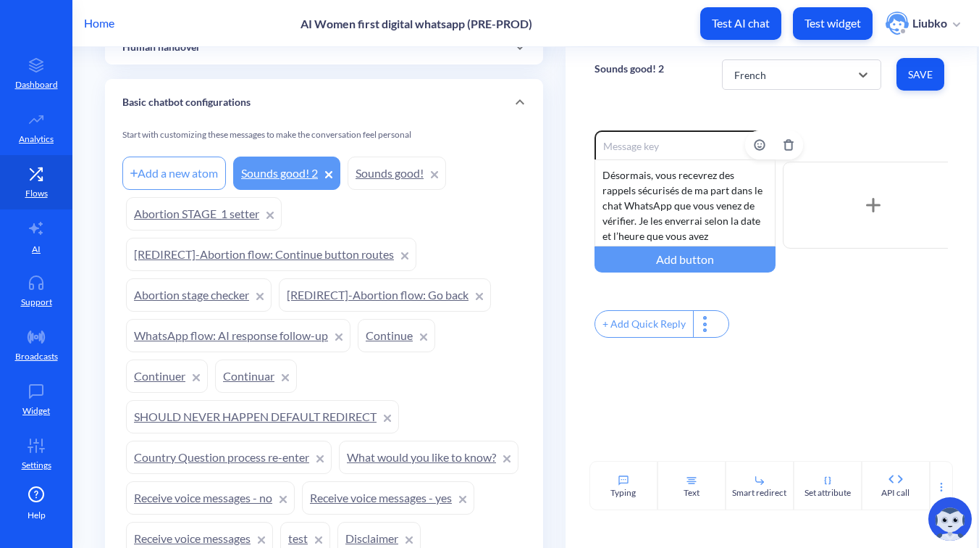
click at [705, 209] on div "Désormais, vous recevrez des rappels sécurisés de ma part dans le chat WhatsApp…" at bounding box center [685, 202] width 181 height 87
click at [795, 82] on div "French" at bounding box center [788, 75] width 123 height 26
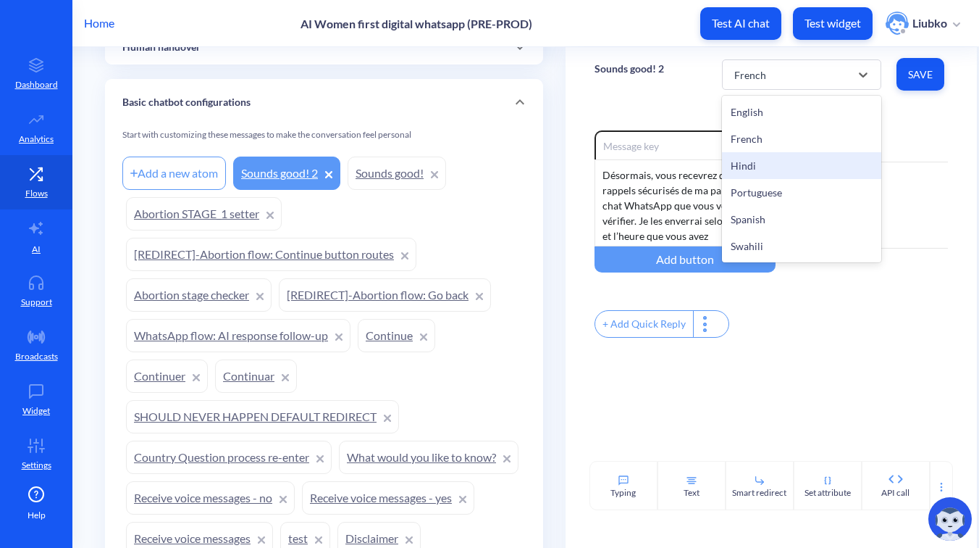
click at [777, 155] on div "Hindi" at bounding box center [801, 165] width 159 height 27
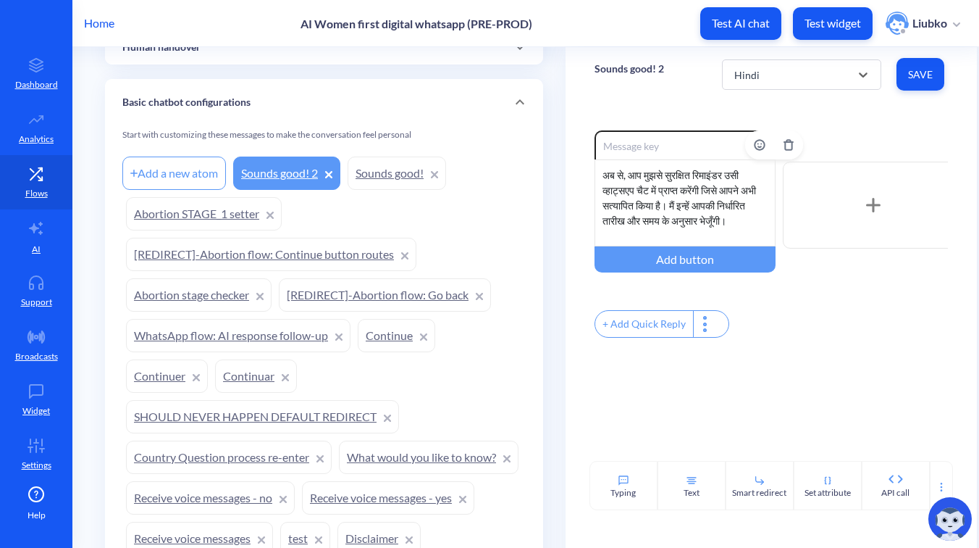
click at [684, 215] on div "अब से, आप मुझसे सुरक्षित रिमाइंडर उसी व्हाट्सएप चैट में प्राप्त करेंगी जिसे आपन…" at bounding box center [685, 202] width 181 height 87
click at [790, 78] on div "Hindi" at bounding box center [788, 75] width 123 height 26
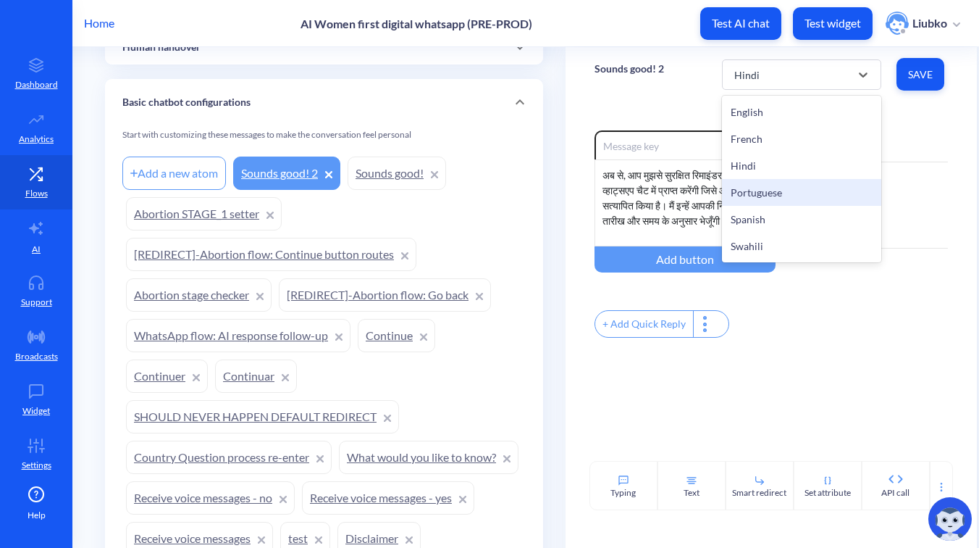
click at [766, 180] on div "Portuguese" at bounding box center [801, 192] width 159 height 27
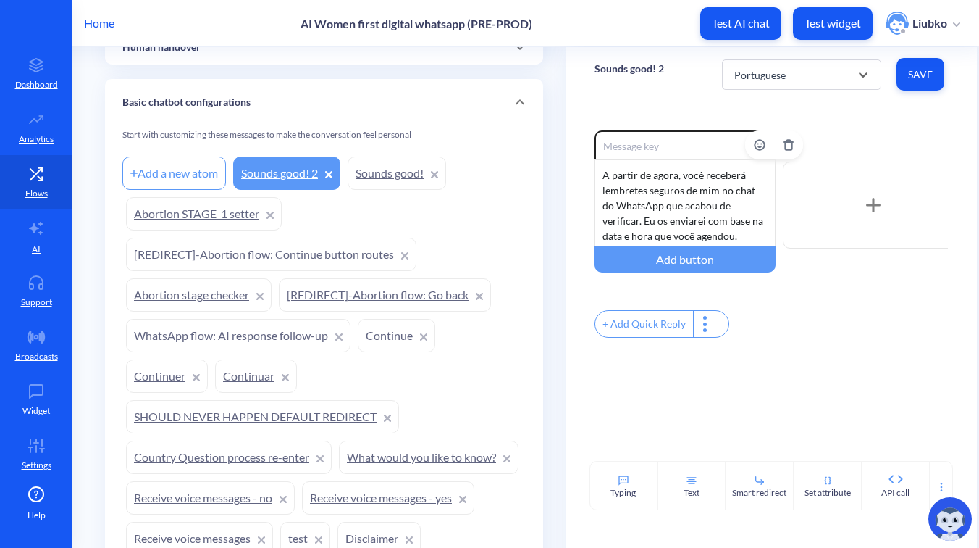
click at [680, 207] on div "A partir de agora, você receberá lembretes seguros de mim no chat do WhatsApp q…" at bounding box center [685, 202] width 181 height 87
click at [831, 65] on div "Portuguese" at bounding box center [788, 75] width 123 height 26
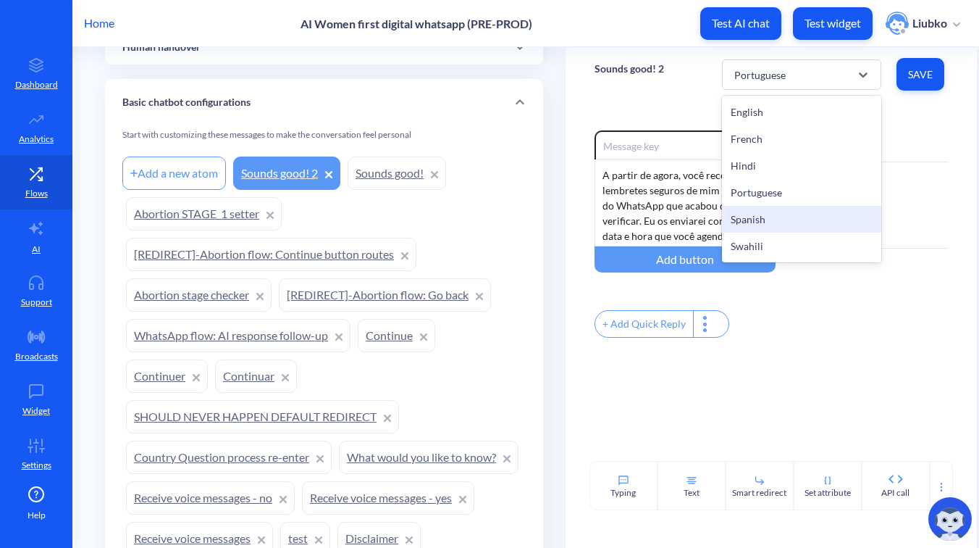
click at [779, 219] on div "Spanish" at bounding box center [801, 219] width 159 height 27
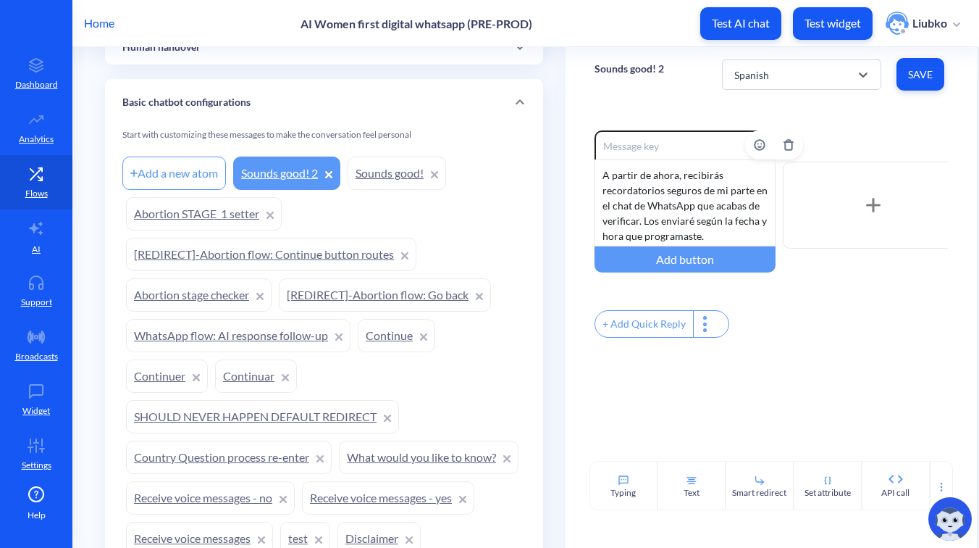
click at [699, 199] on div "A partir de ahora, recibirás recordatorios seguros de mi parte en el chat de Wh…" at bounding box center [685, 202] width 181 height 87
click at [776, 90] on div "Spanish Save" at bounding box center [835, 74] width 226 height 40
click at [773, 77] on div "Spanish" at bounding box center [788, 75] width 123 height 26
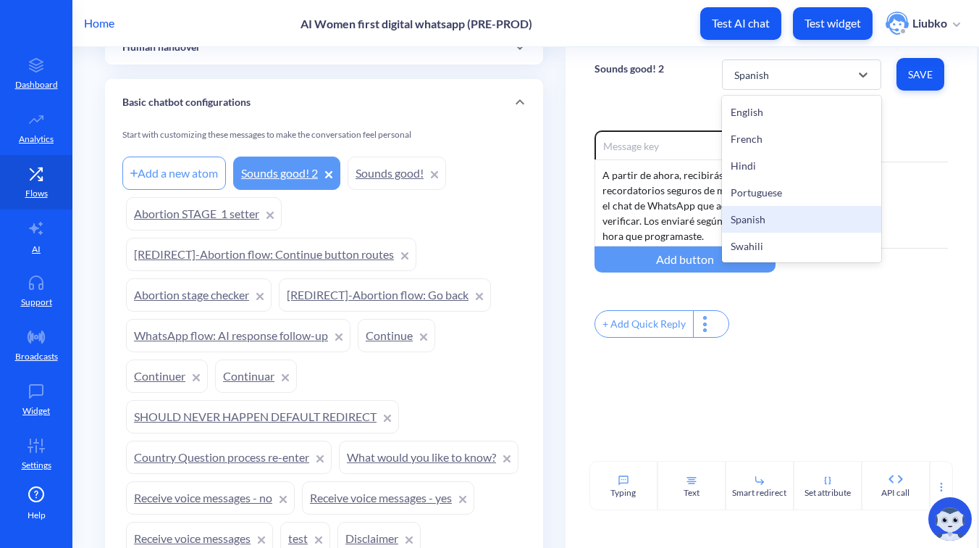
click at [745, 237] on div "Swahili" at bounding box center [801, 245] width 159 height 27
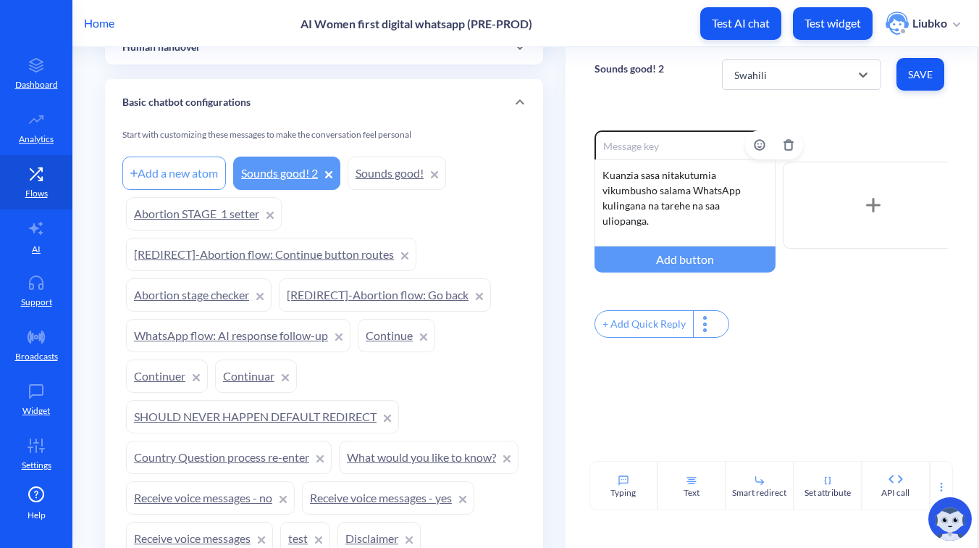
click at [687, 225] on div "Kuanzia sasa nitakutumia vikumbusho salama WhatsApp kulingana na tarehe na saa …" at bounding box center [685, 202] width 181 height 87
